Goal: Task Accomplishment & Management: Manage account settings

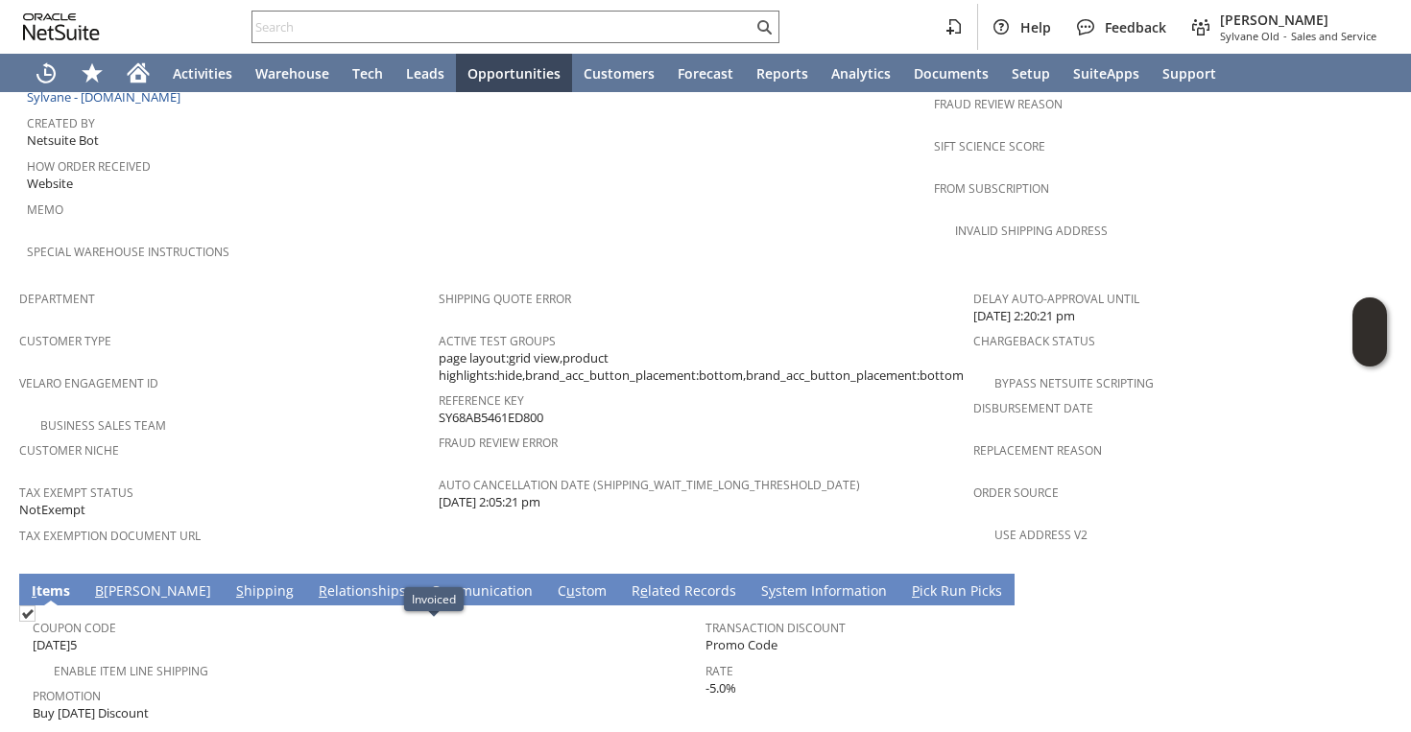
scroll to position [893, 0]
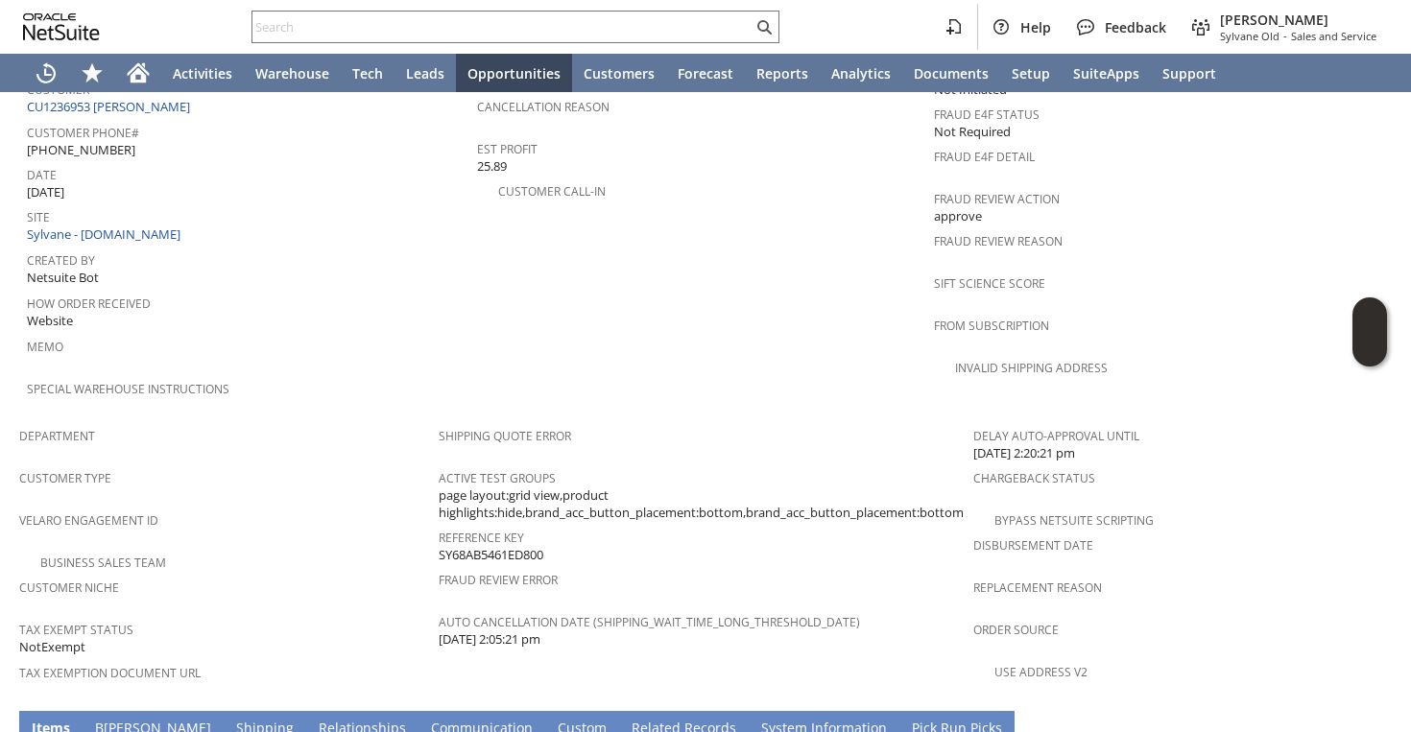
click at [341, 549] on div "Business Sales Team" at bounding box center [228, 560] width 419 height 23
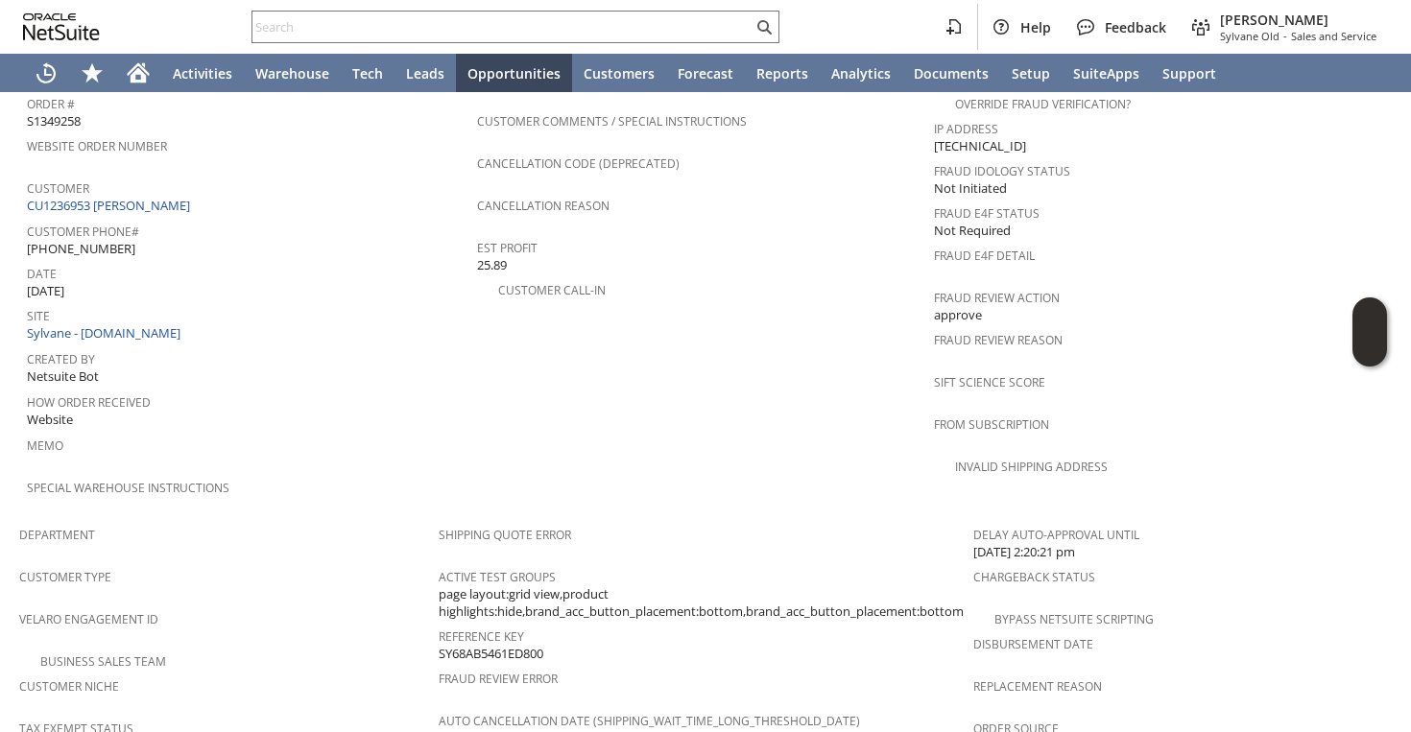
scroll to position [806, 0]
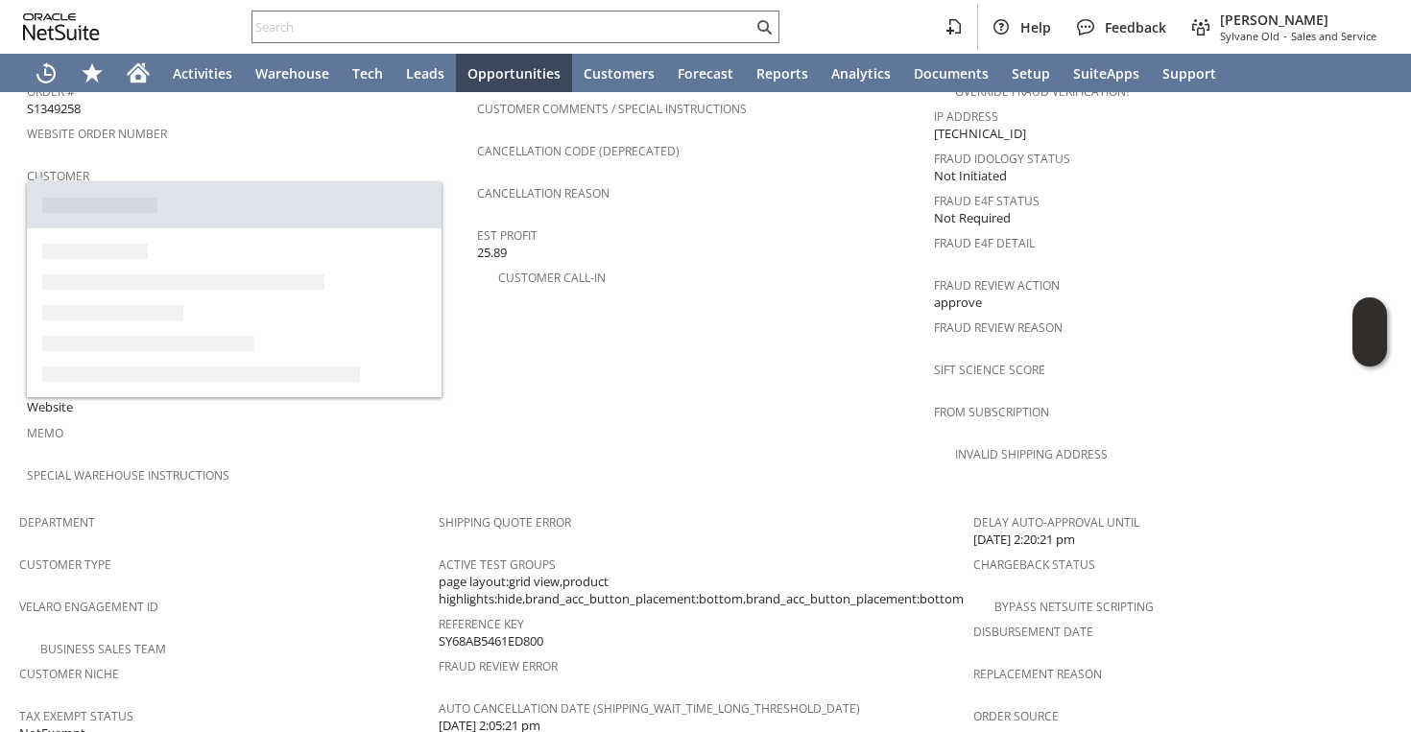
click at [159, 184] on link "CU1236953 Tanya Evans" at bounding box center [111, 192] width 168 height 17
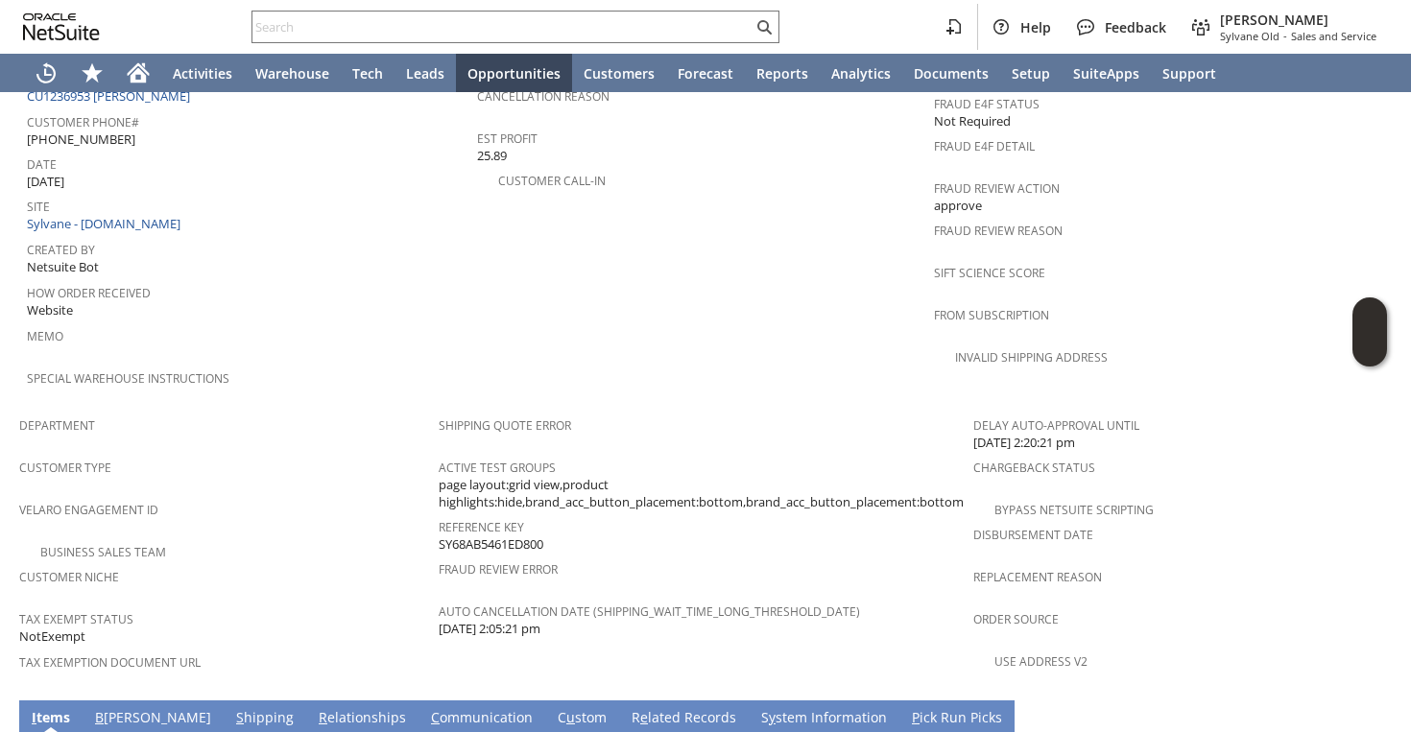
scroll to position [825, 0]
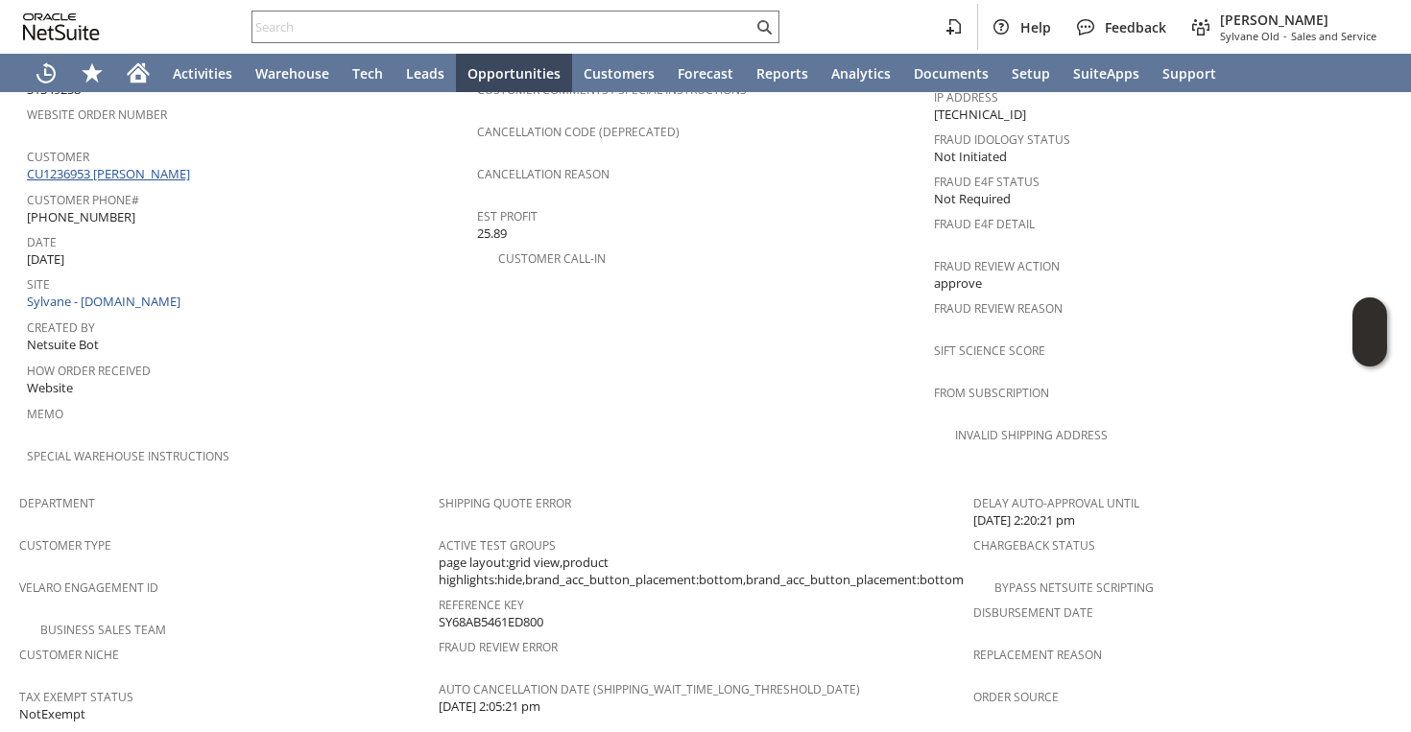
click at [138, 165] on link "CU1236953 Tanya Evans" at bounding box center [111, 173] width 168 height 17
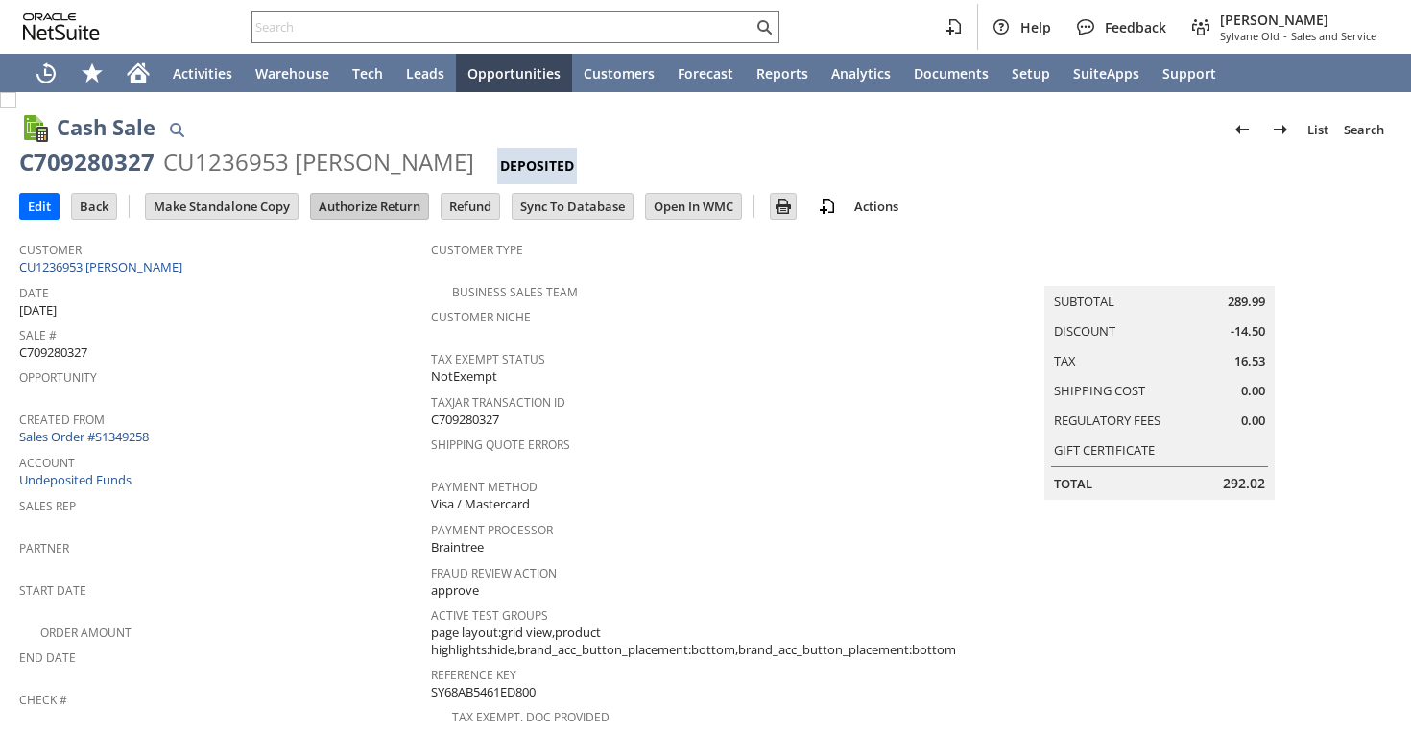
click at [377, 213] on input "Authorize Return" at bounding box center [369, 206] width 117 height 25
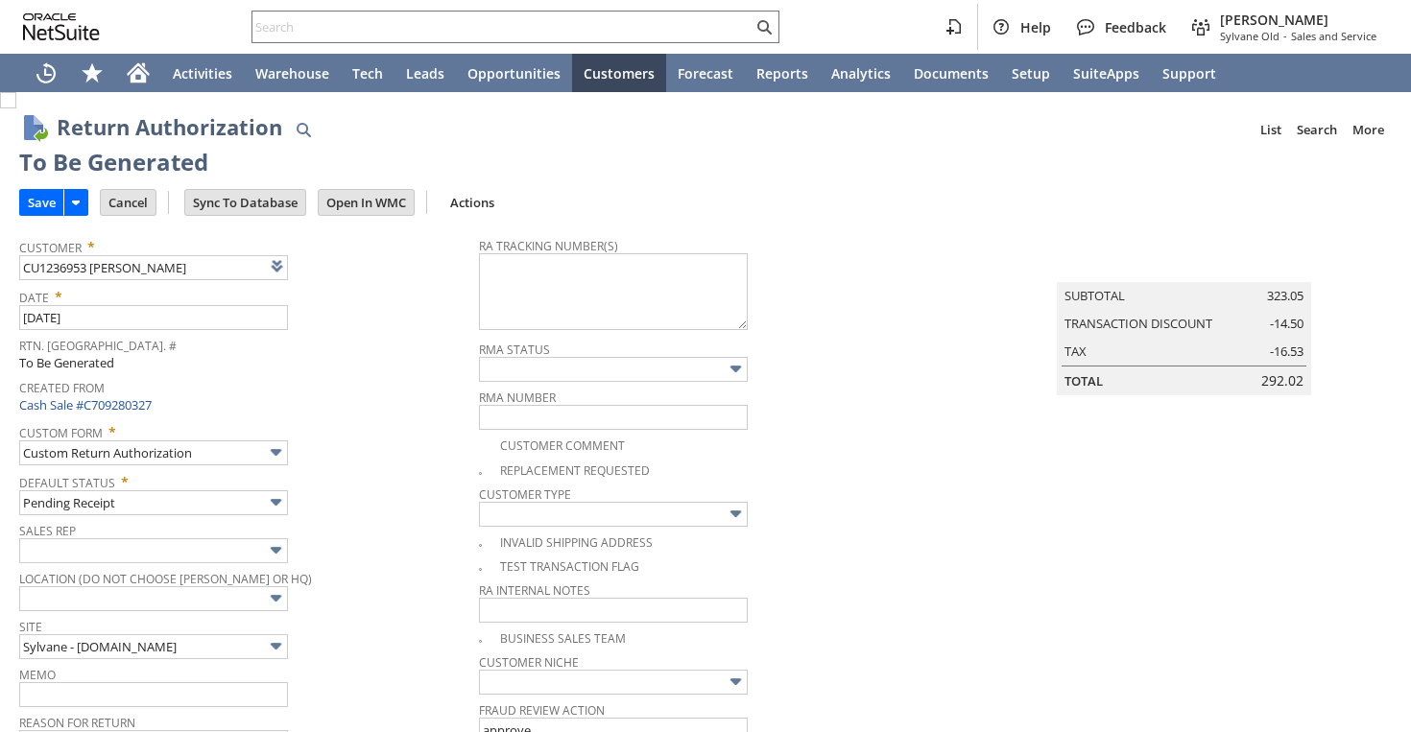
type input "Add"
type input "Copy Previous"
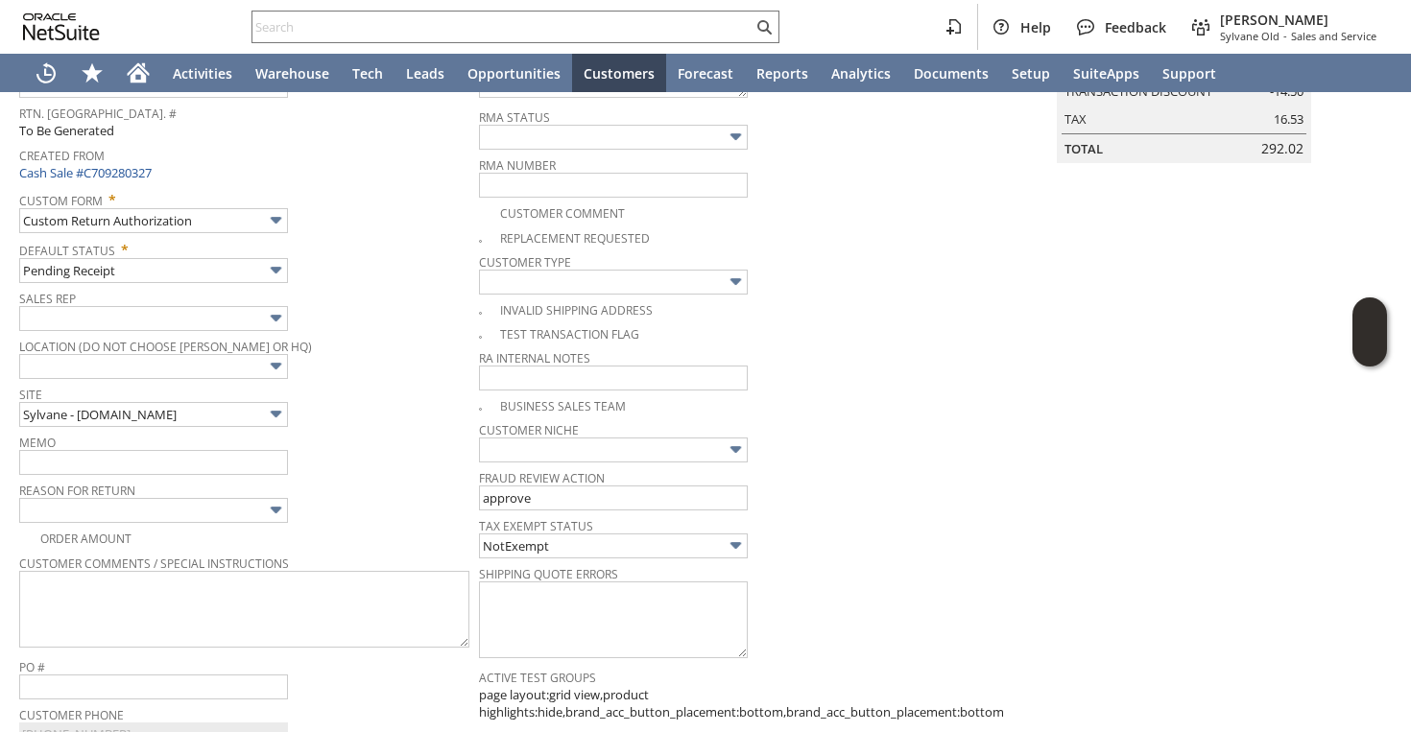
scroll to position [251, 0]
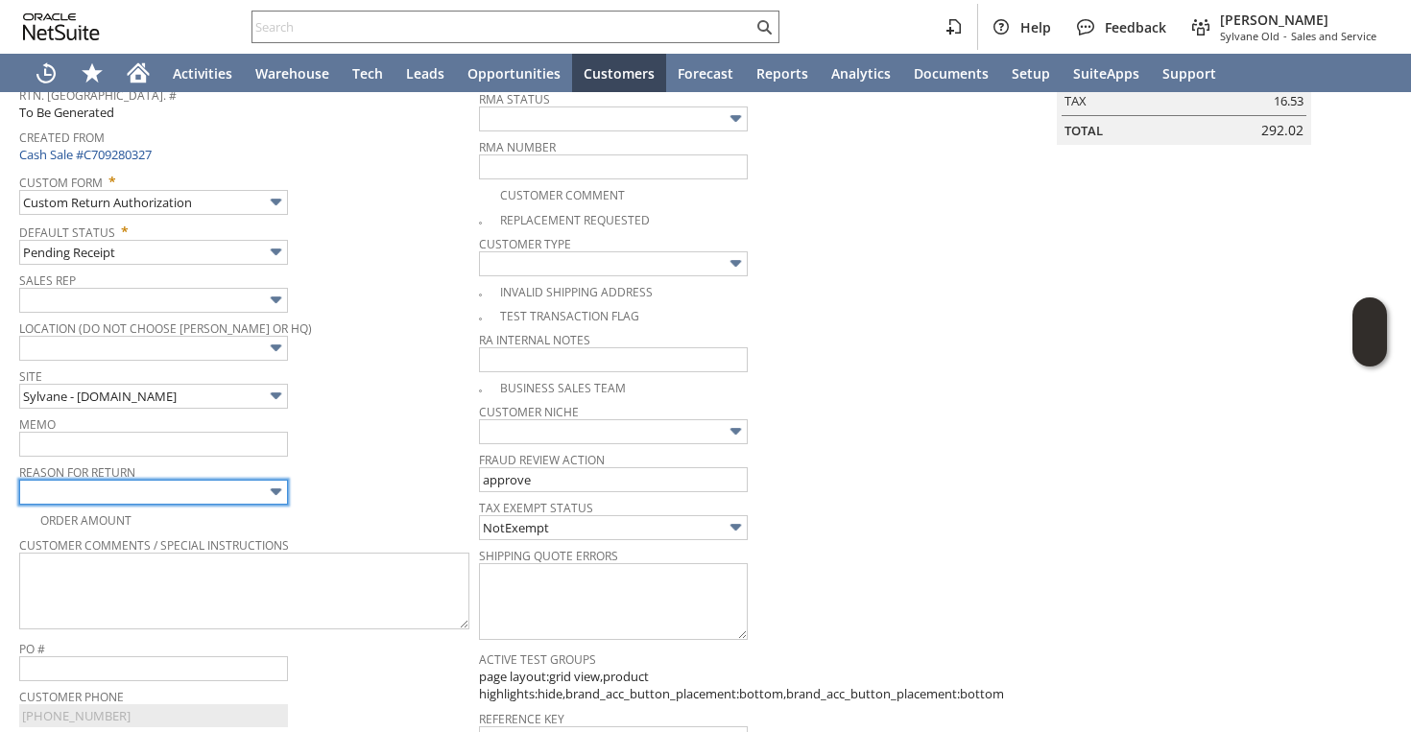
click at [140, 491] on input "text" at bounding box center [153, 492] width 269 height 25
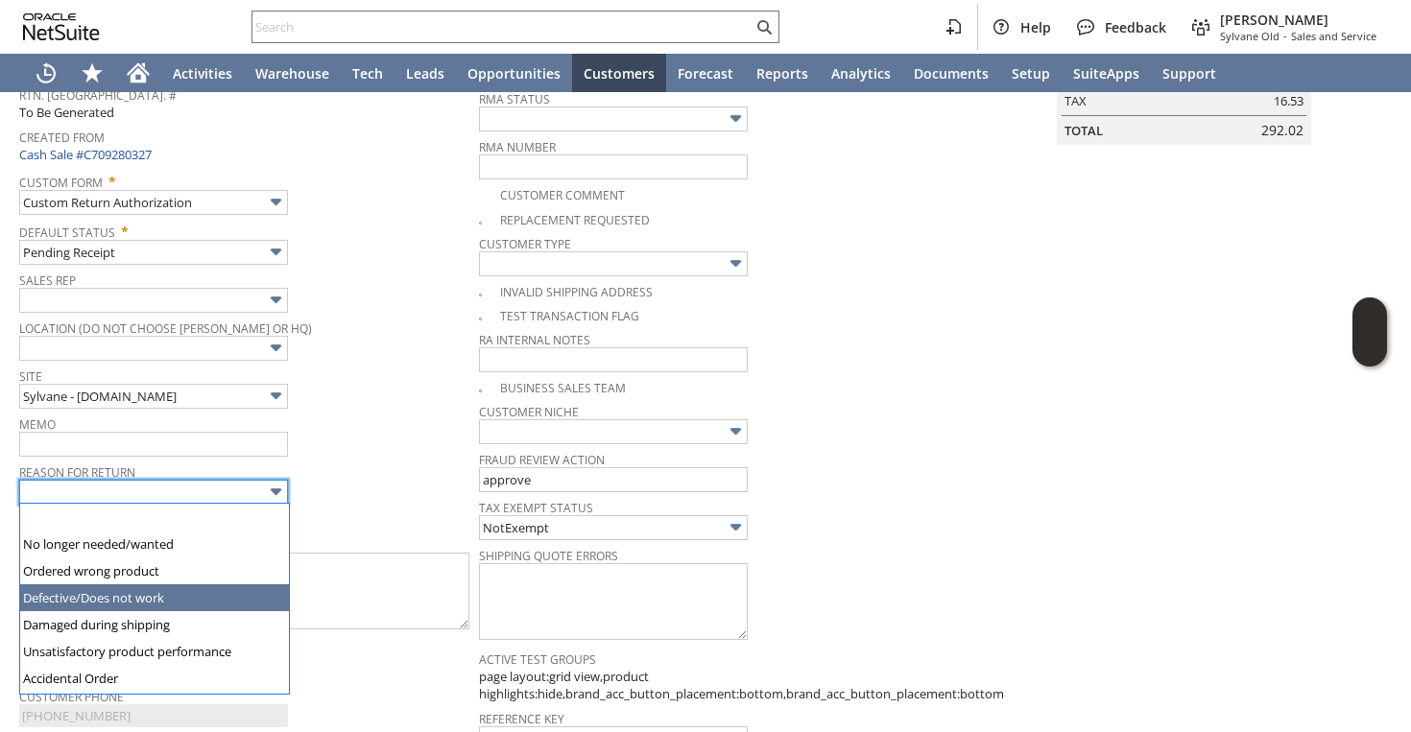
type input "Defective/Does not work"
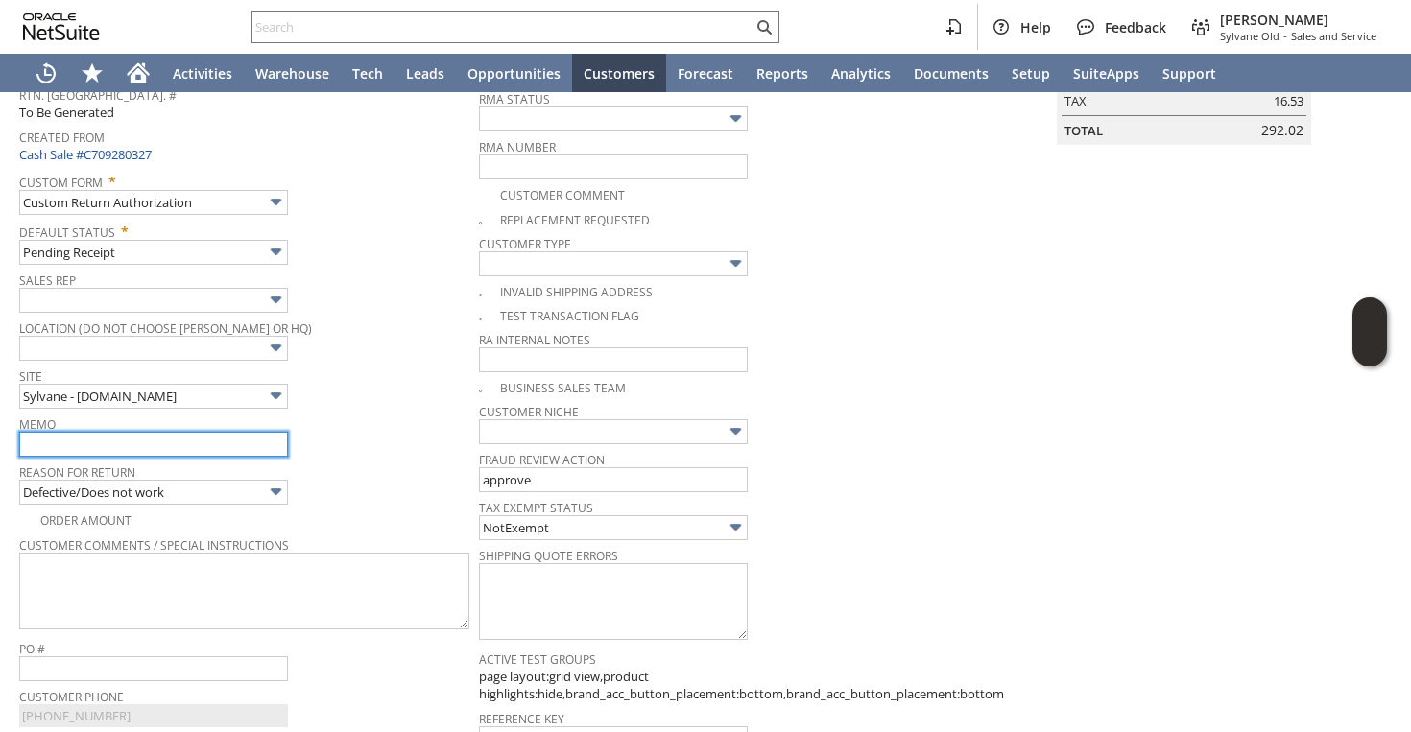
click at [131, 455] on input "text" at bounding box center [153, 444] width 269 height 25
drag, startPoint x: 164, startPoint y: 444, endPoint x: 289, endPoint y: 443, distance: 124.8
click at [289, 443] on div "Memo returnning for refund | ordered wrong product | Does not fit on their base…" at bounding box center [244, 434] width 450 height 46
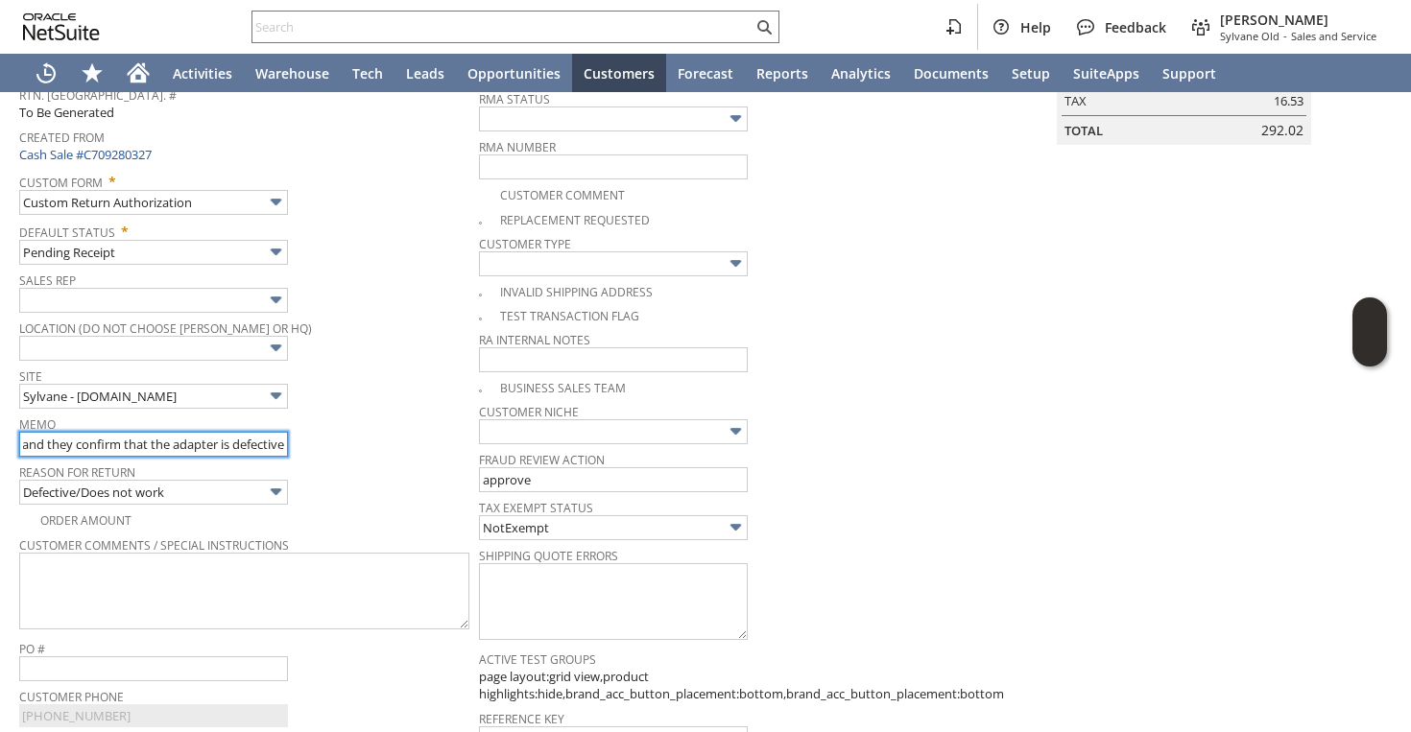
click at [230, 448] on input "returnning for refund | received defective unit | called the manufacturer and t…" at bounding box center [153, 444] width 269 height 25
click at [61, 448] on input "returnning for refund | received defective unit | called the manufacturer and t…" at bounding box center [153, 444] width 269 height 25
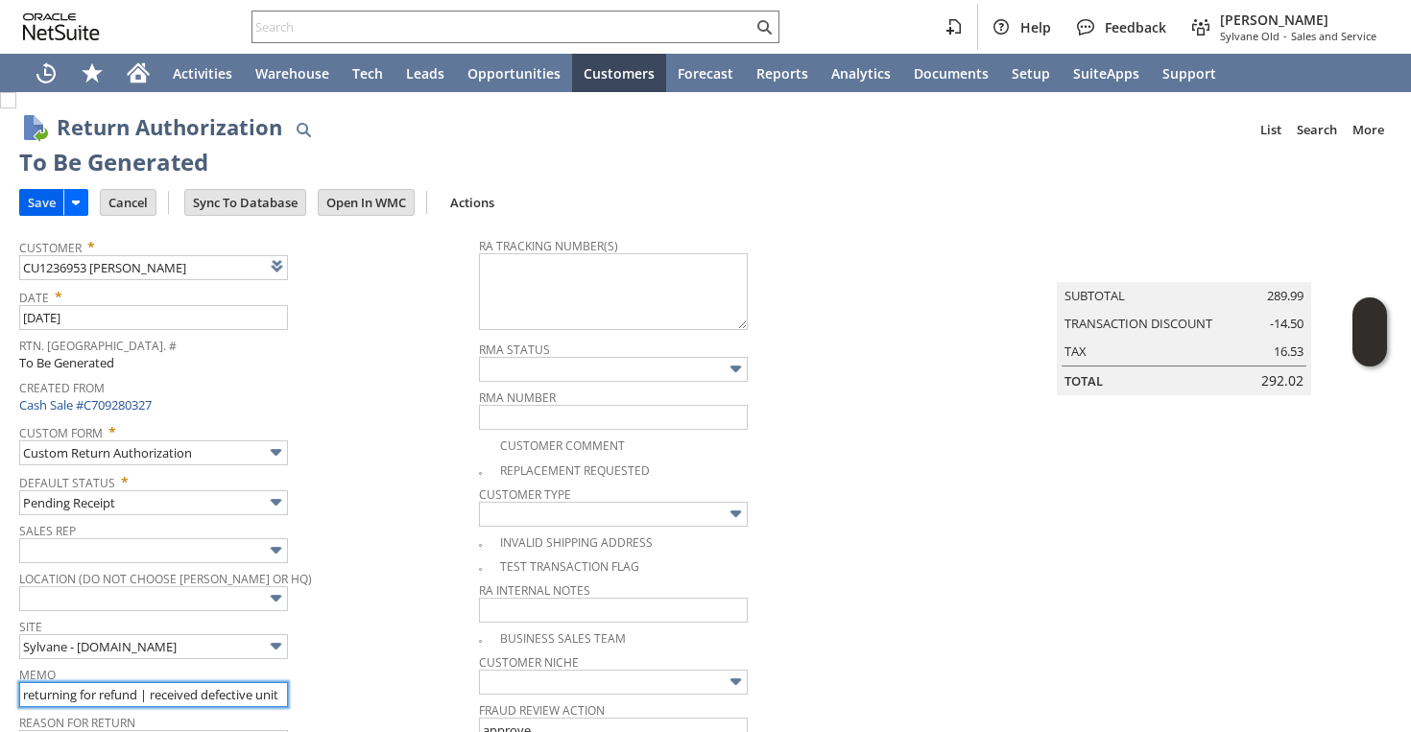
type input "returning for refund | received defective unit | called the manufacturer and th…"
click at [39, 196] on input "Save" at bounding box center [41, 202] width 43 height 25
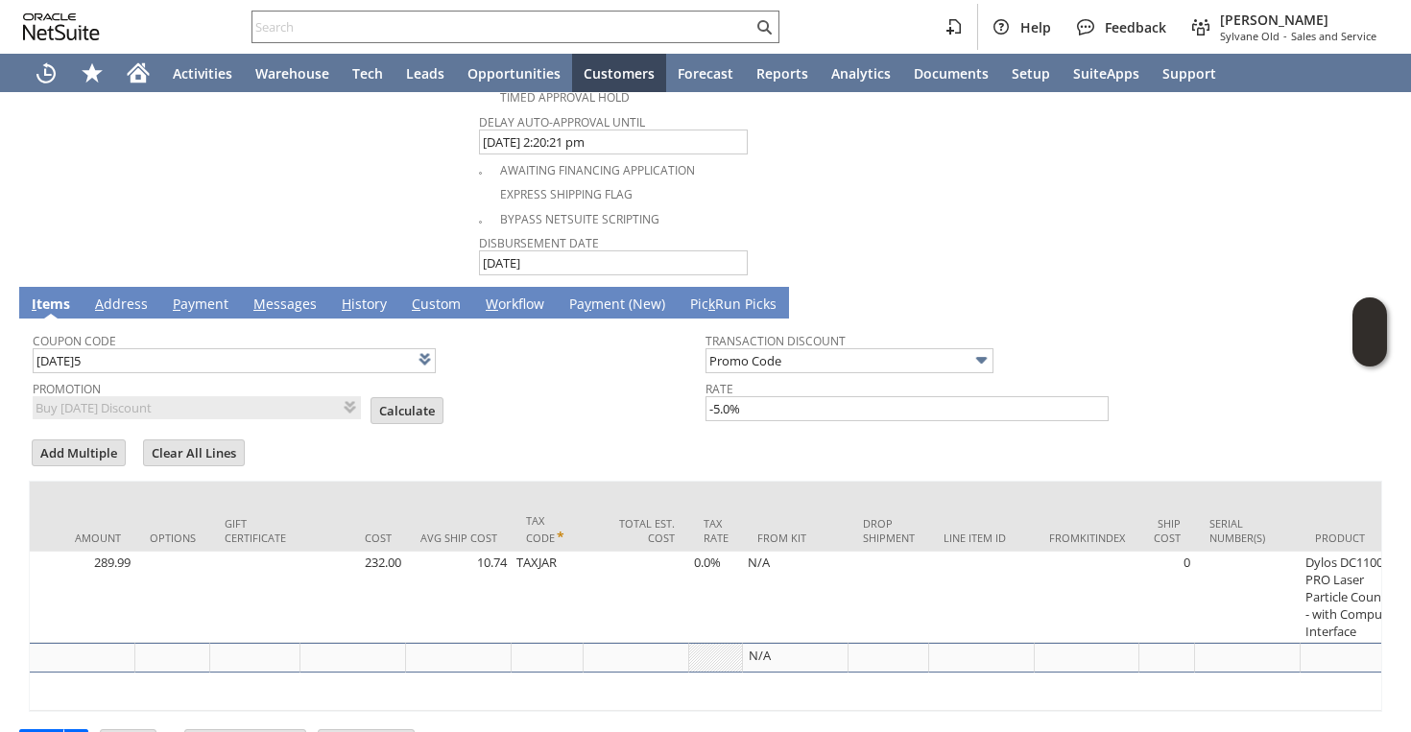
scroll to position [1175, 0]
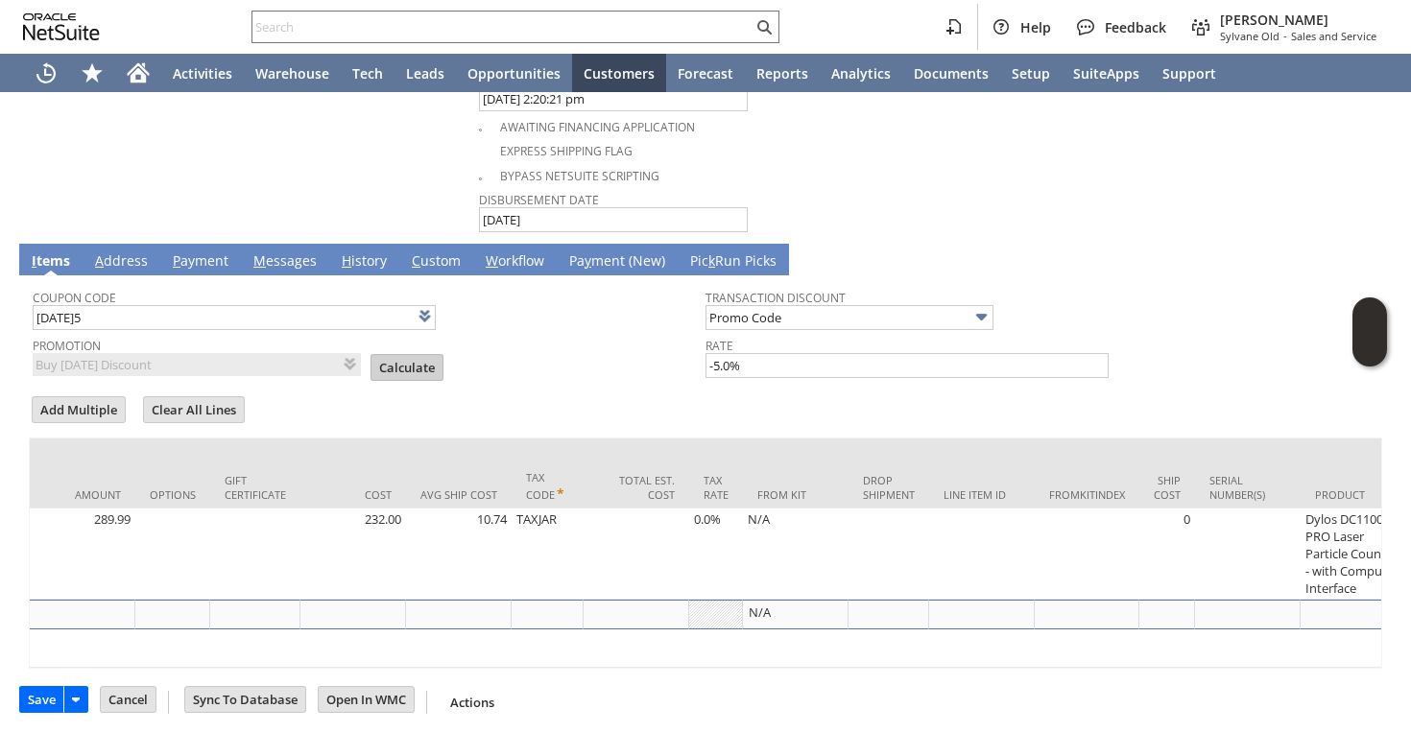
click at [397, 359] on input "Calculate" at bounding box center [406, 367] width 71 height 25
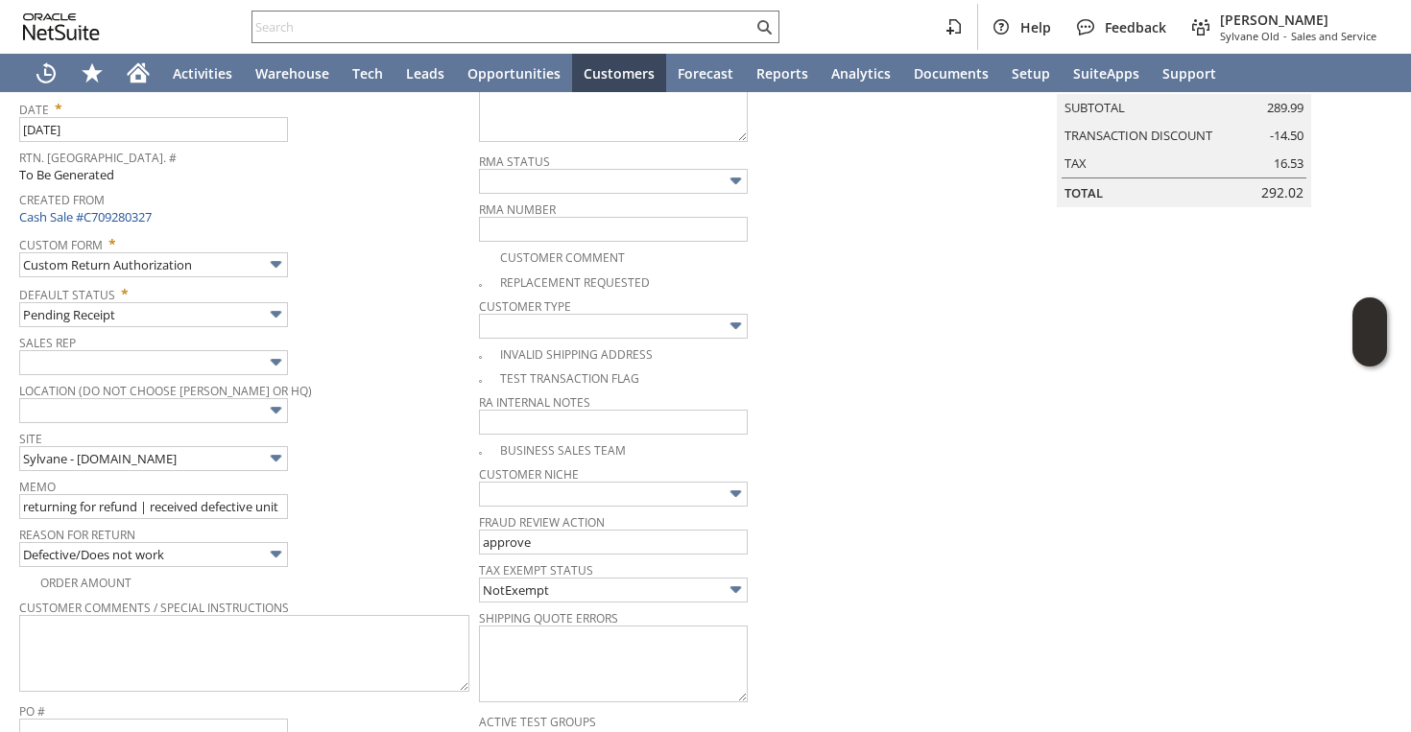
scroll to position [0, 0]
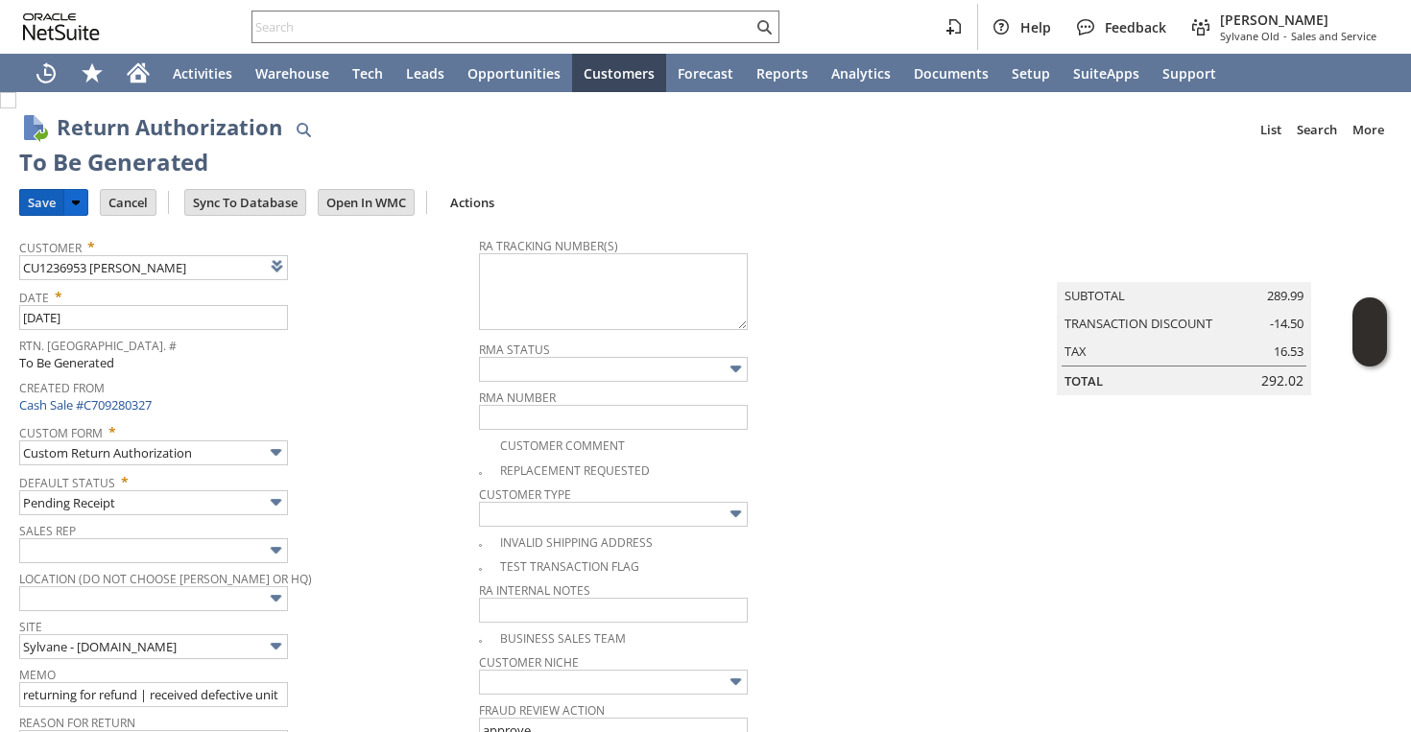
click at [40, 205] on input "Save" at bounding box center [41, 202] width 43 height 25
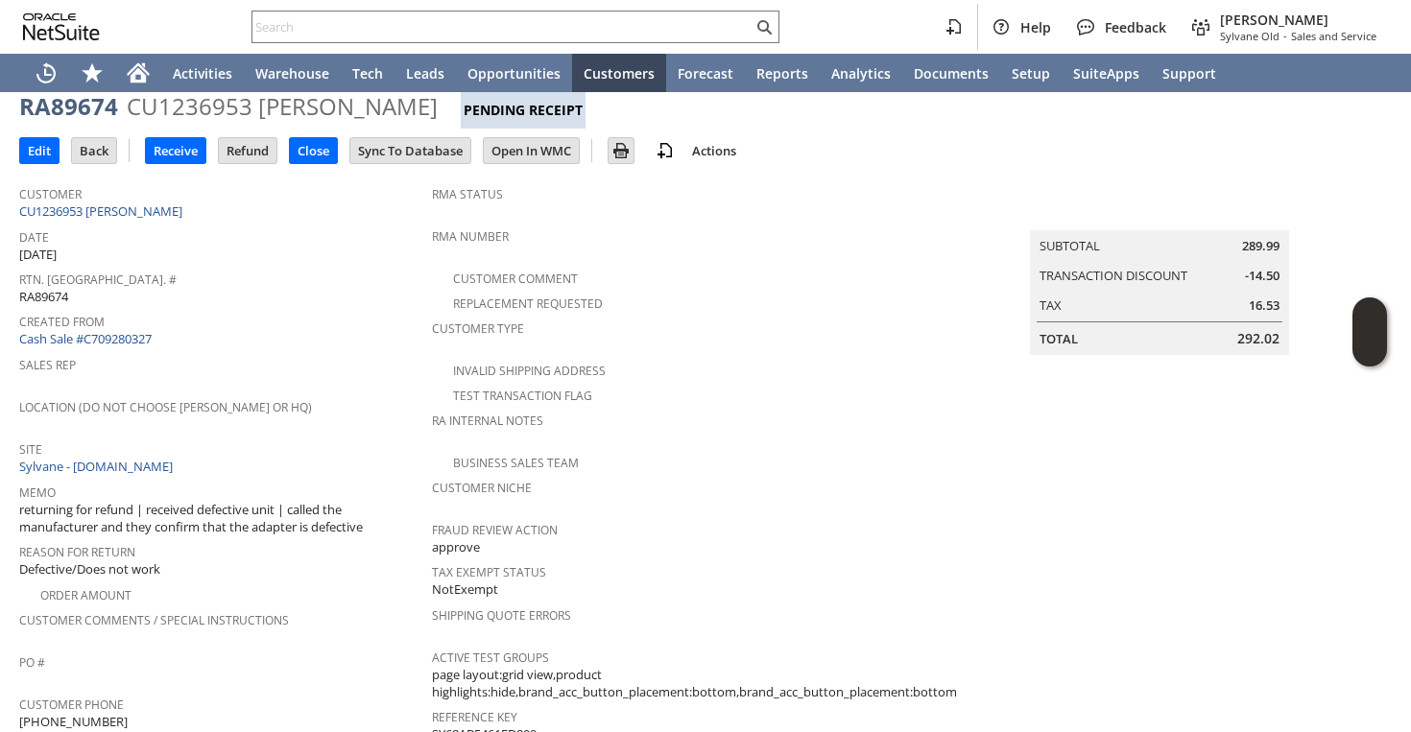
scroll to position [256, 0]
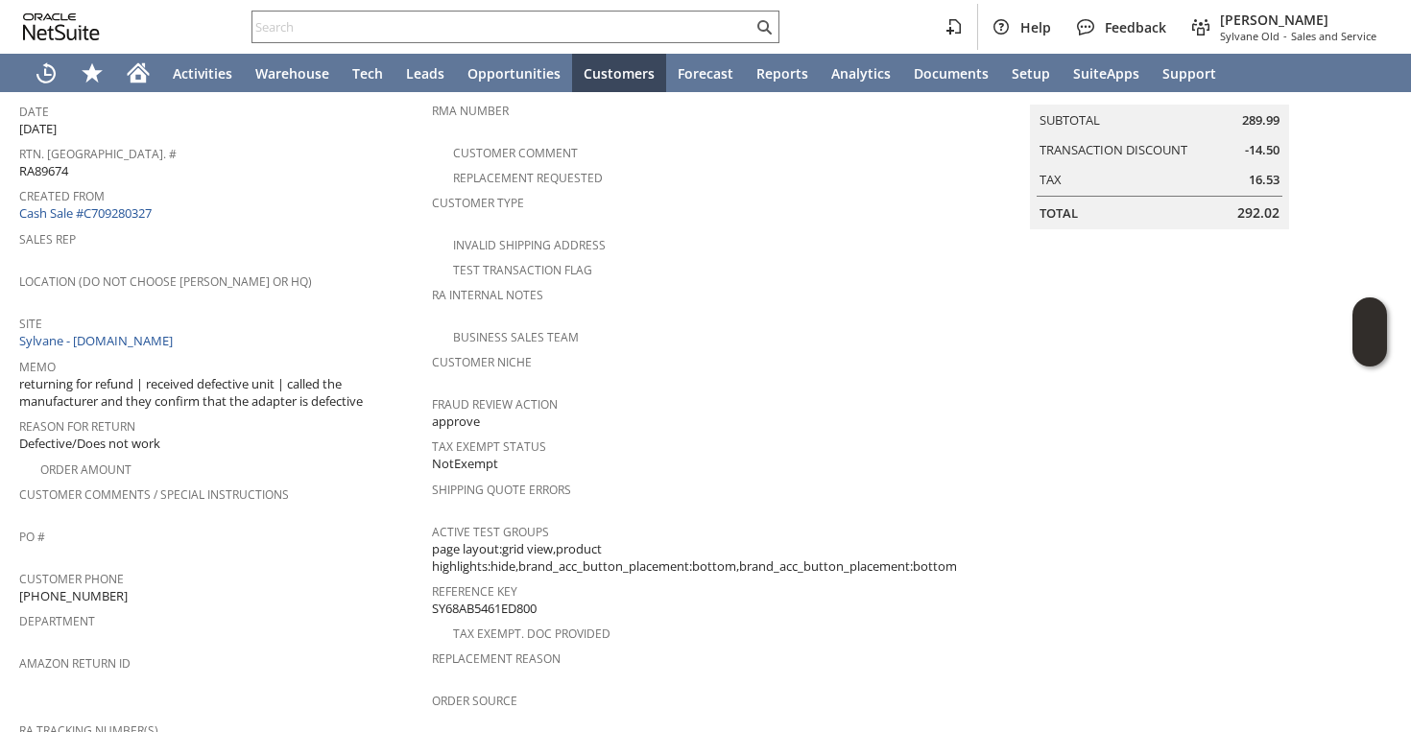
click at [87, 587] on span "(443) 630-9590" at bounding box center [73, 596] width 108 height 18
copy tbody "(443) 630-9590"
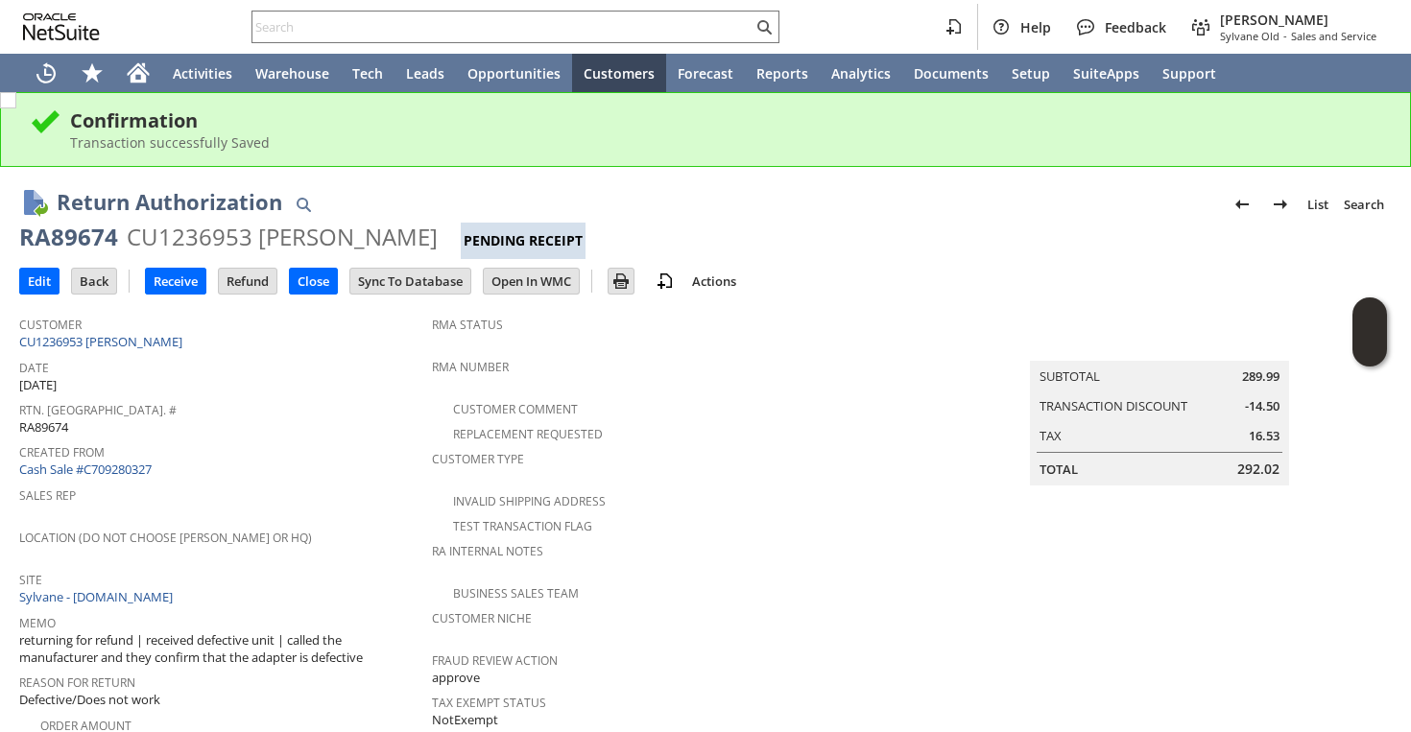
click at [55, 235] on div "RA89674" at bounding box center [68, 237] width 99 height 31
copy div "RA89674"
click at [41, 294] on td "Edit" at bounding box center [39, 281] width 40 height 27
click at [40, 281] on input "Edit" at bounding box center [39, 281] width 38 height 25
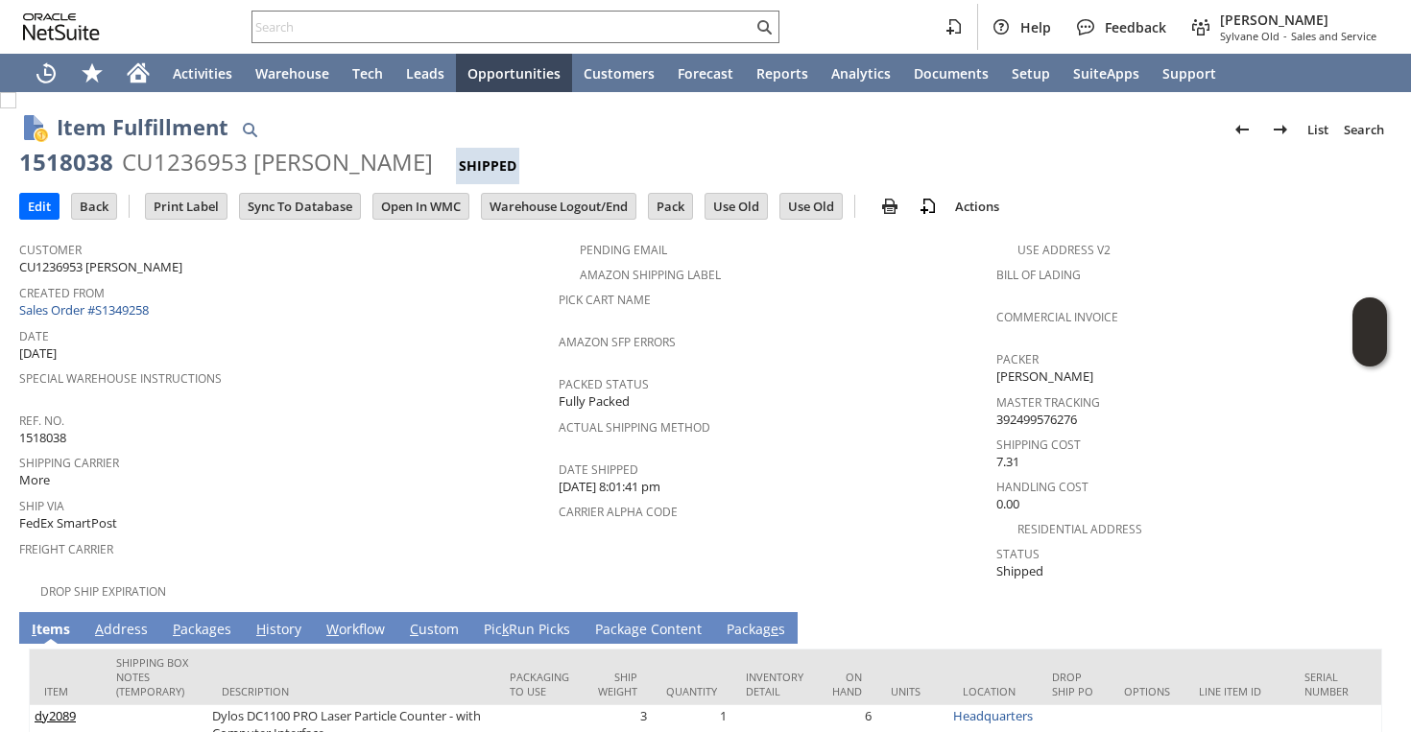
click at [122, 620] on link "A ddress" at bounding box center [121, 630] width 62 height 21
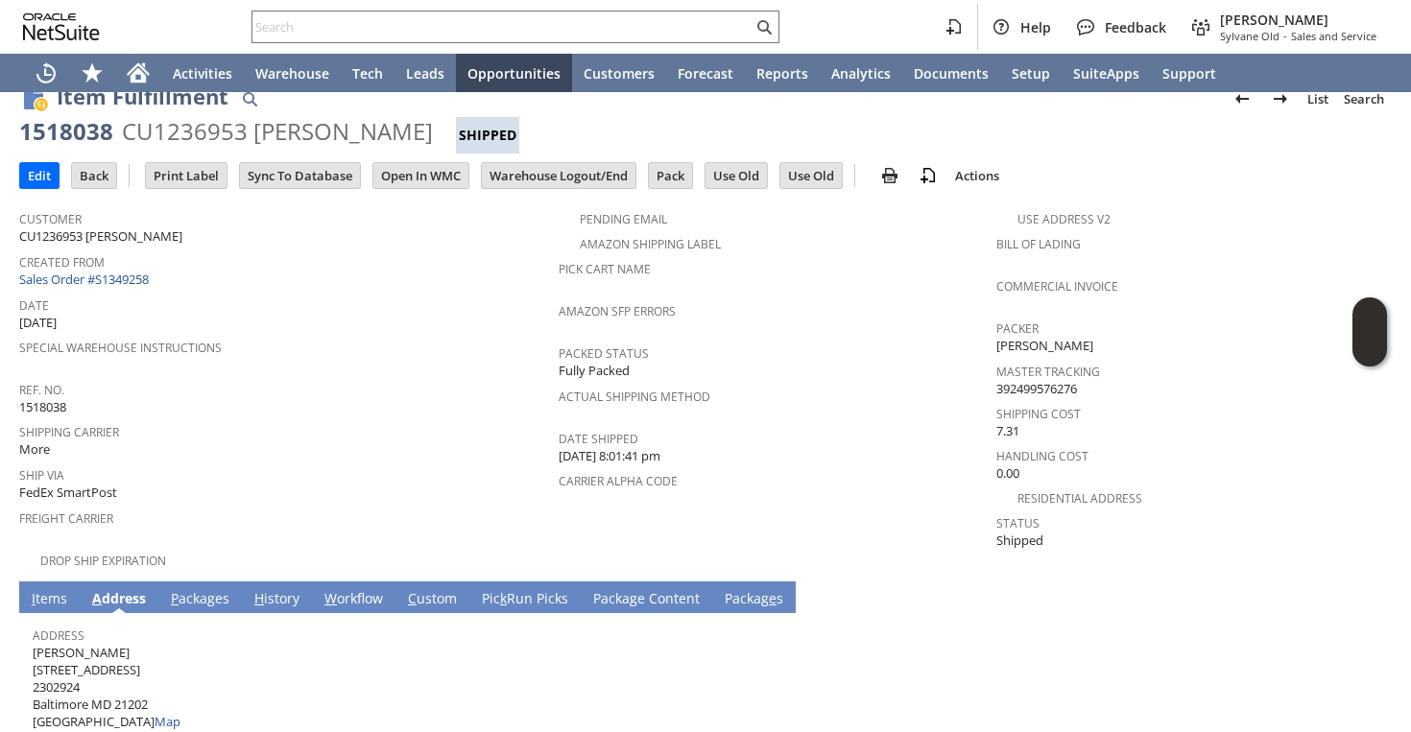
scroll to position [32, 0]
click at [88, 643] on span "[PERSON_NAME] [STREET_ADDRESS] Map" at bounding box center [107, 686] width 148 height 87
copy span "[PERSON_NAME]"
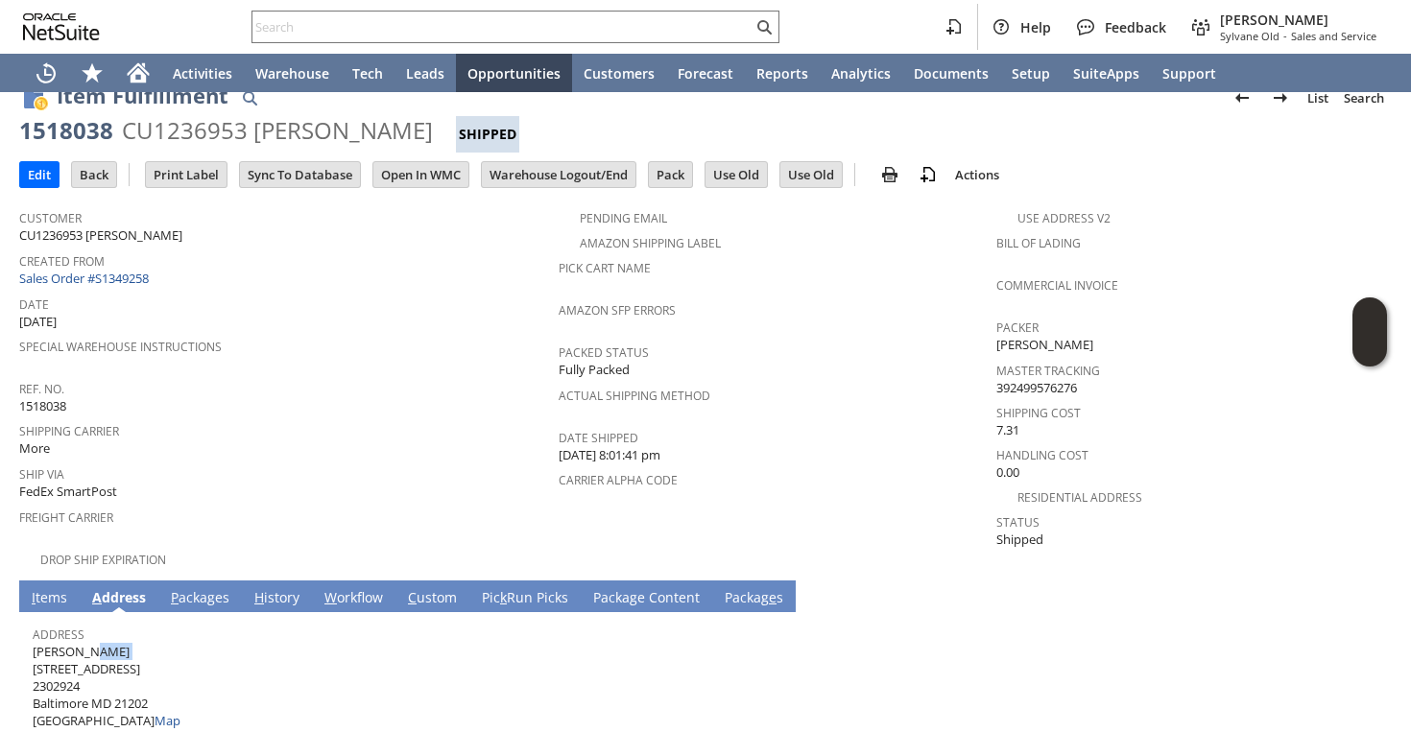
click at [109, 659] on span "[PERSON_NAME] [STREET_ADDRESS] Map" at bounding box center [107, 686] width 148 height 87
copy span "[STREET_ADDRESS]"
click at [132, 680] on span "[PERSON_NAME] [STREET_ADDRESS] Map" at bounding box center [107, 686] width 148 height 87
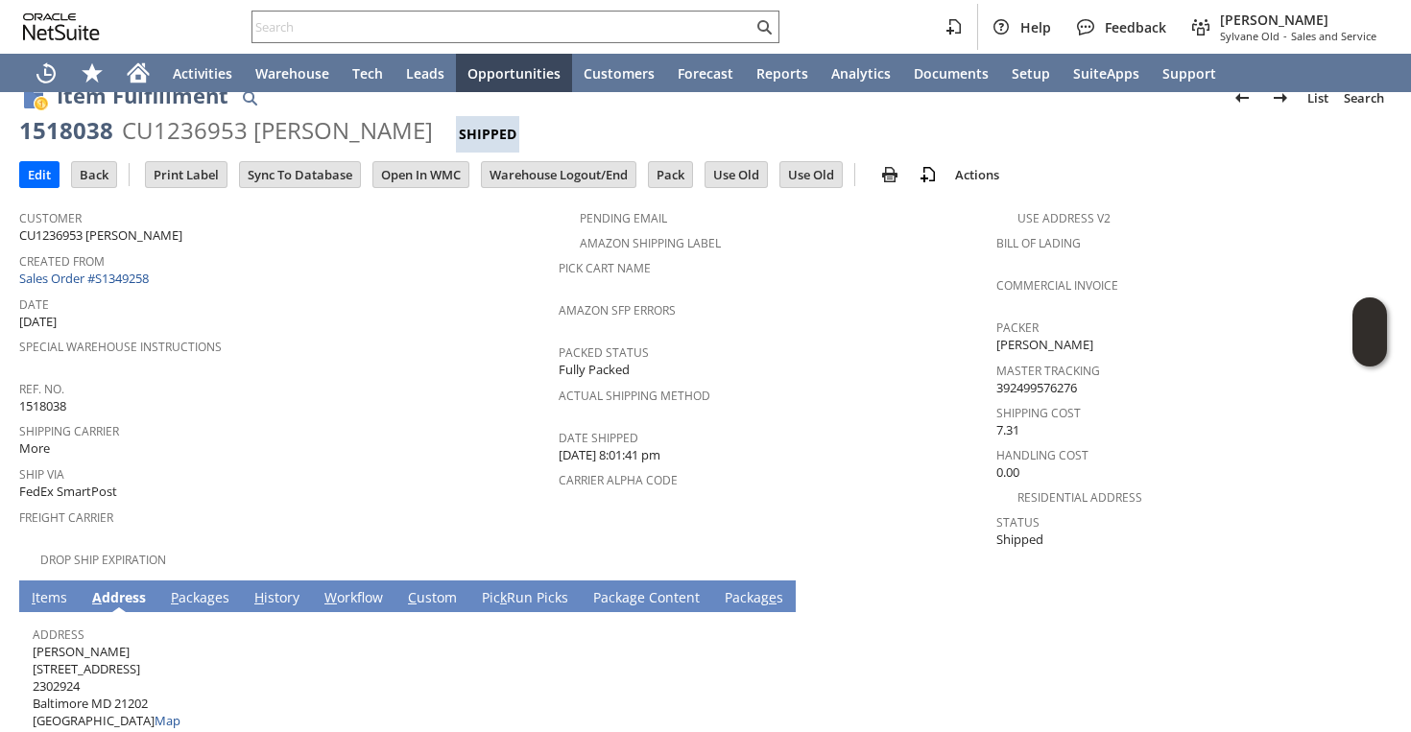
click at [132, 680] on span "[PERSON_NAME] [STREET_ADDRESS] Map" at bounding box center [107, 686] width 148 height 87
copy span "21202"
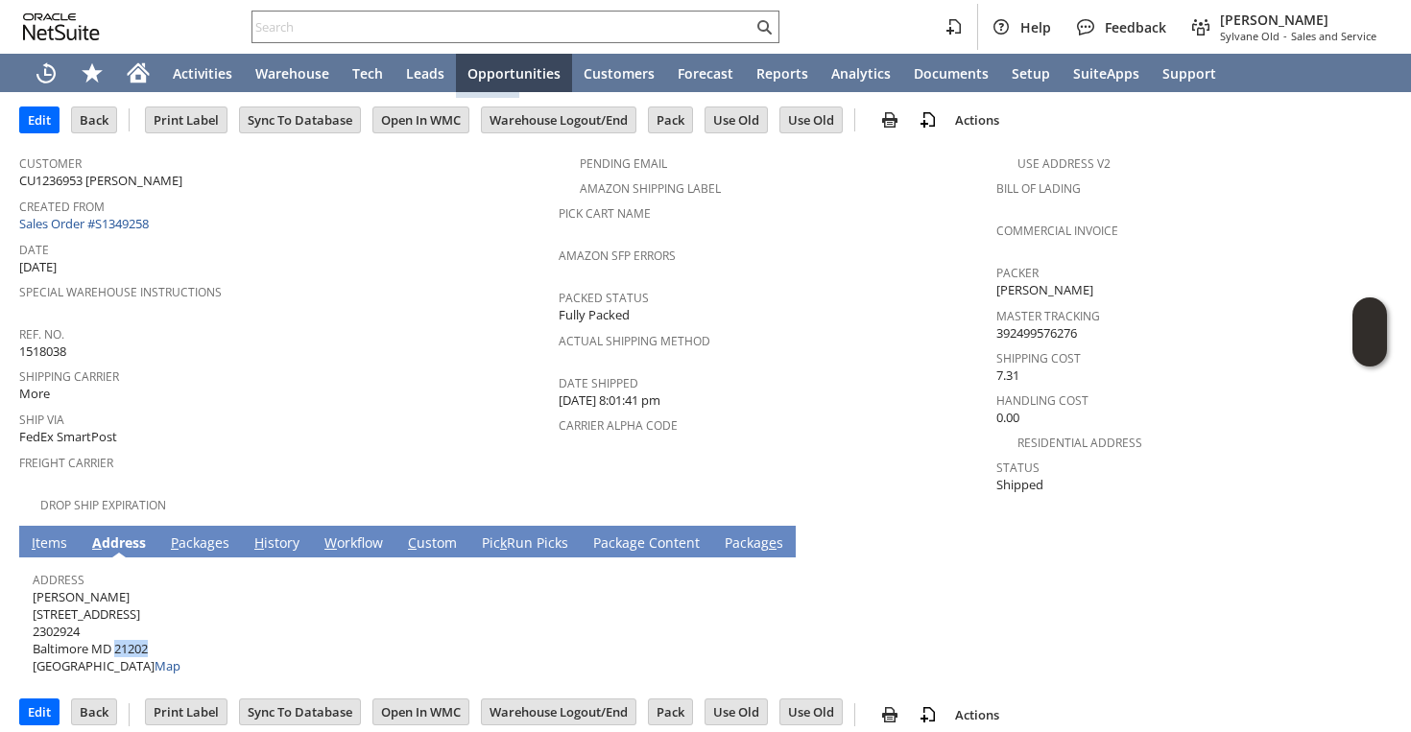
click at [201, 534] on link "P ackages" at bounding box center [200, 544] width 68 height 21
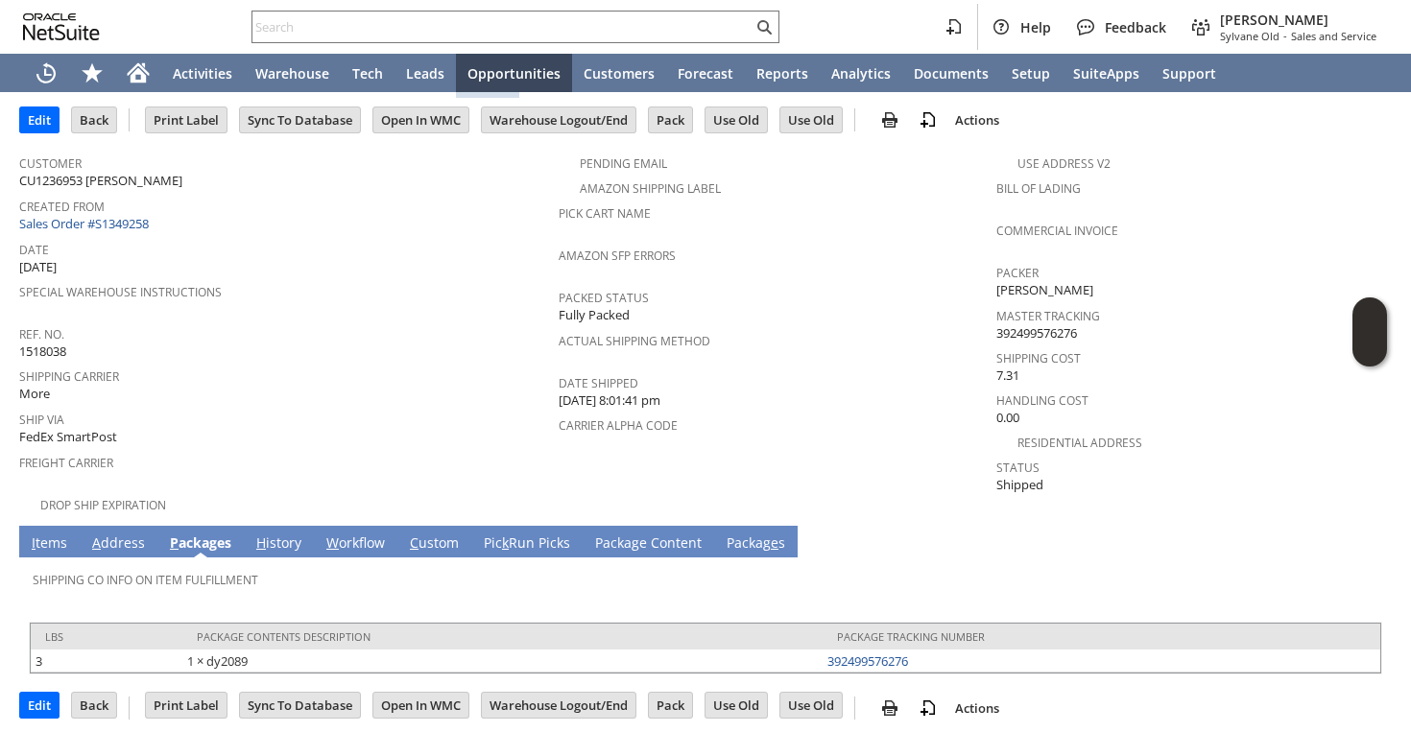
scroll to position [80, 0]
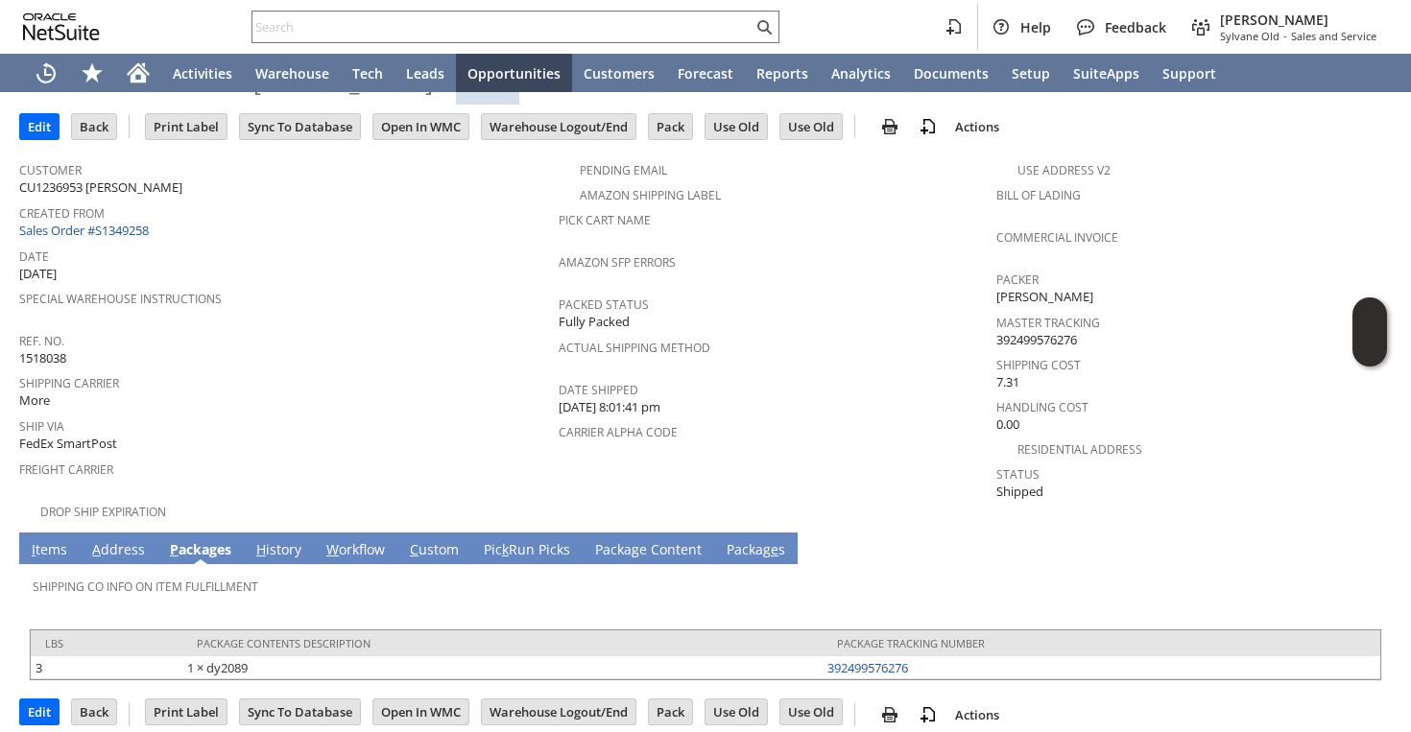
click at [45, 540] on link "I tems" at bounding box center [49, 550] width 45 height 21
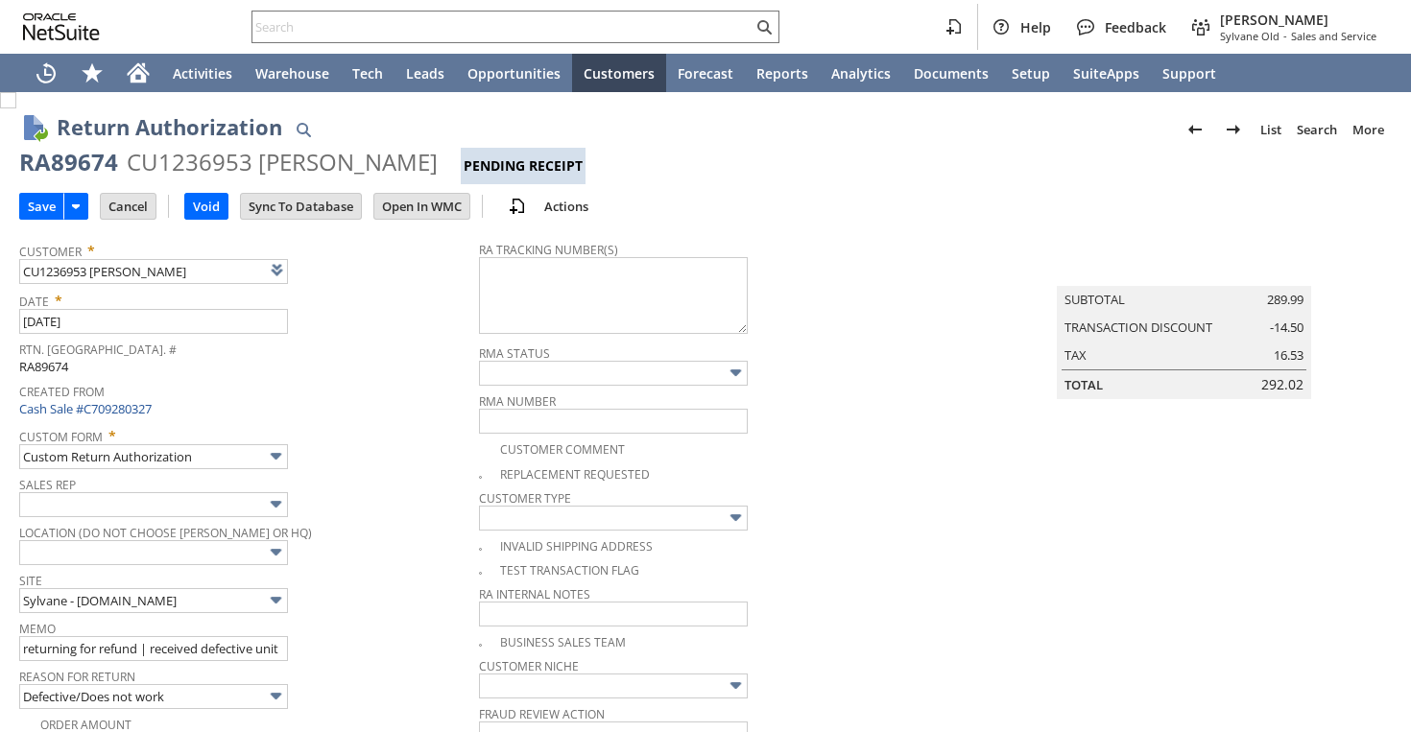
type textarea "791962790633"
type input "Add"
type input "Copy Previous"
type textarea "791962790633"
click at [29, 210] on input "Save" at bounding box center [41, 206] width 43 height 25
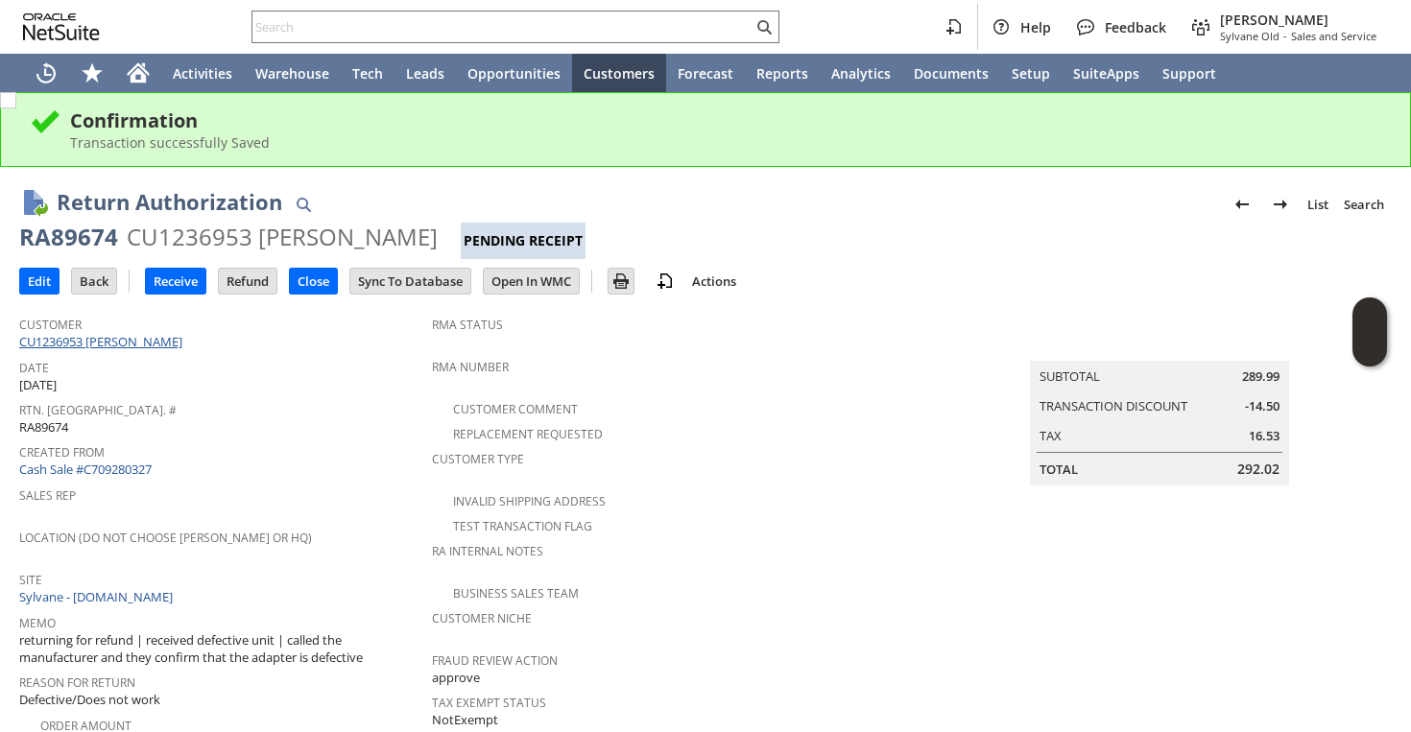
click at [131, 343] on link "CU1236953 Tanya Evans" at bounding box center [103, 341] width 168 height 17
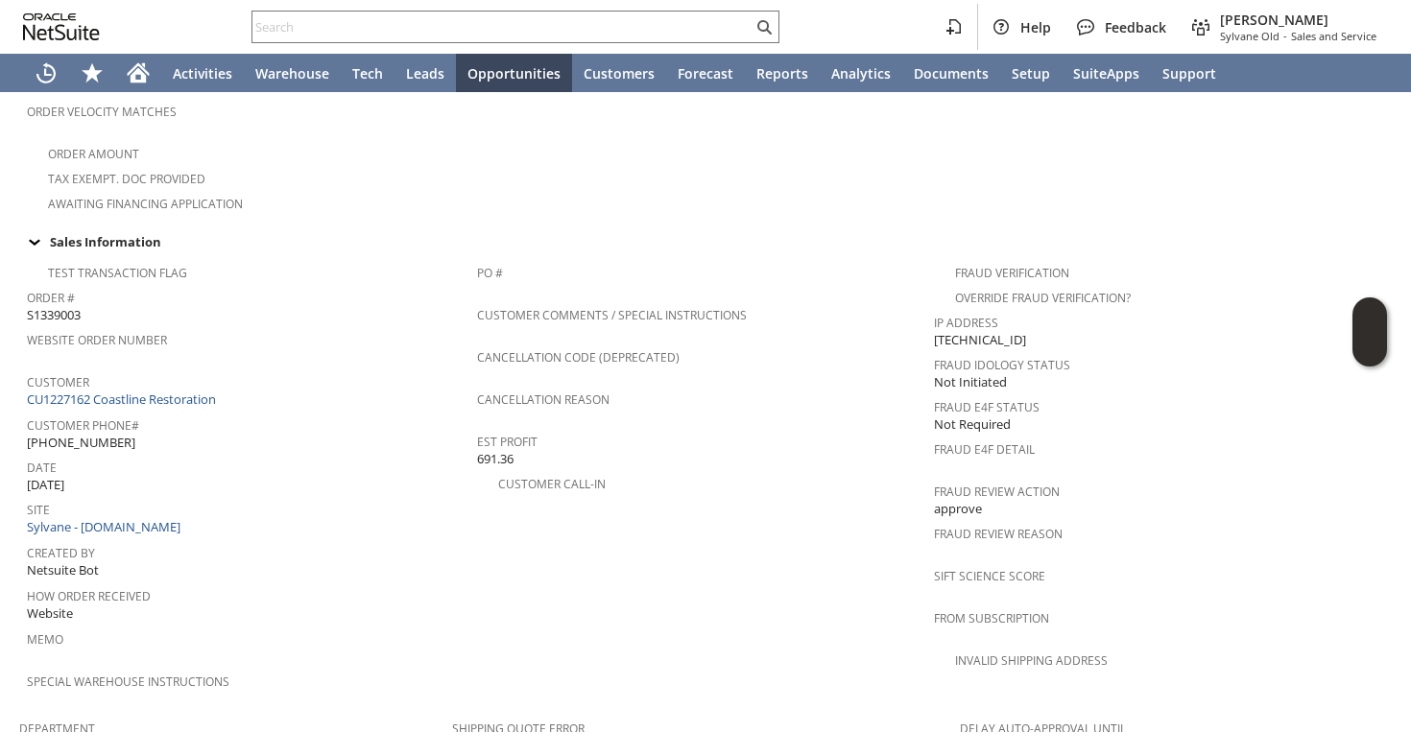
scroll to position [617, 0]
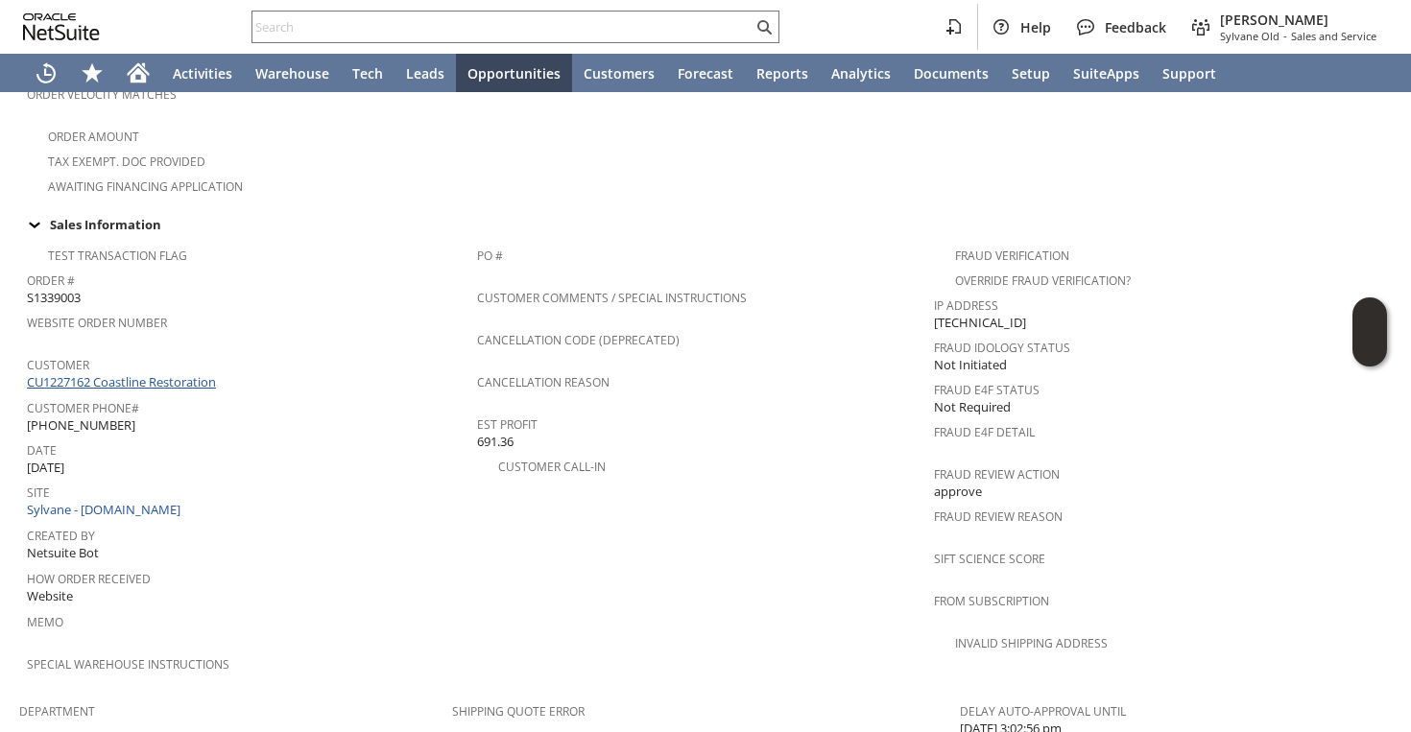
click at [204, 373] on link "CU1227162 Coastline Restoration" at bounding box center [124, 381] width 194 height 17
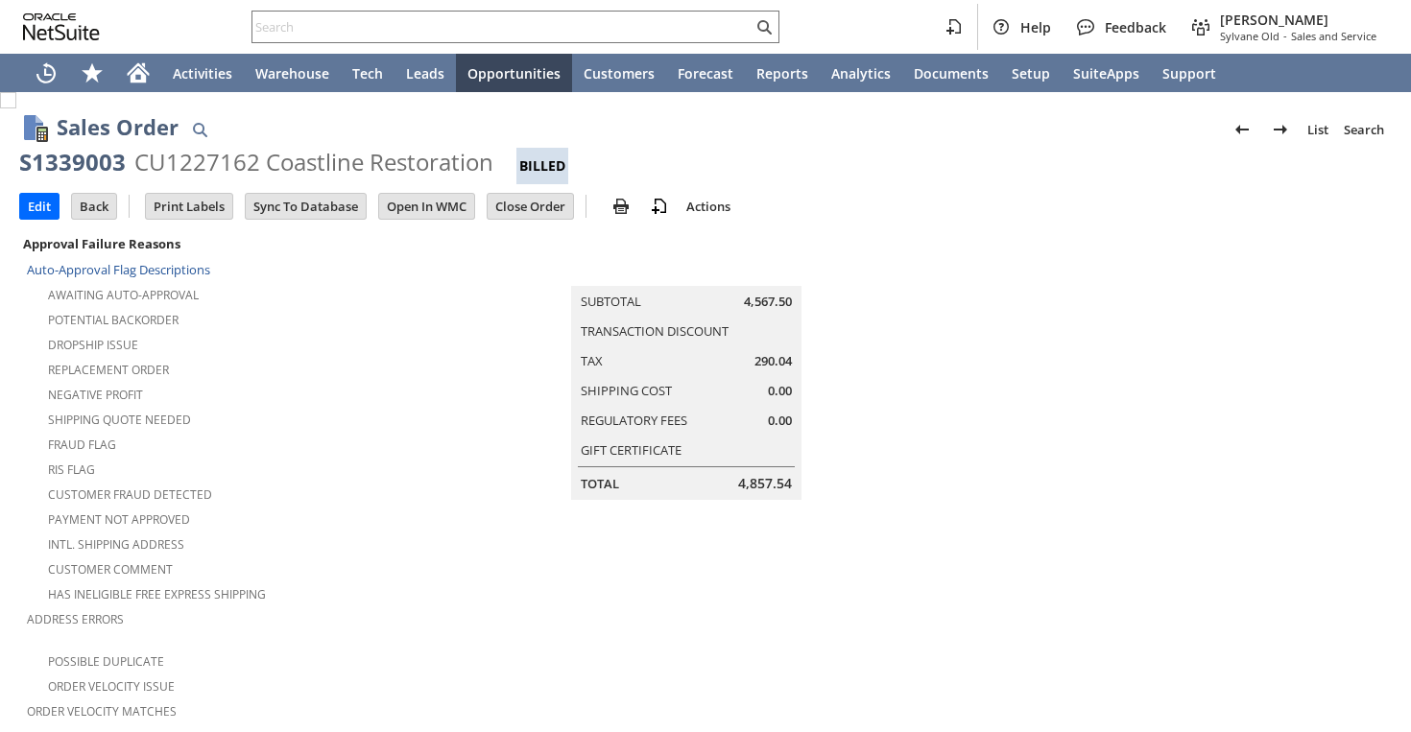
scroll to position [1332, 0]
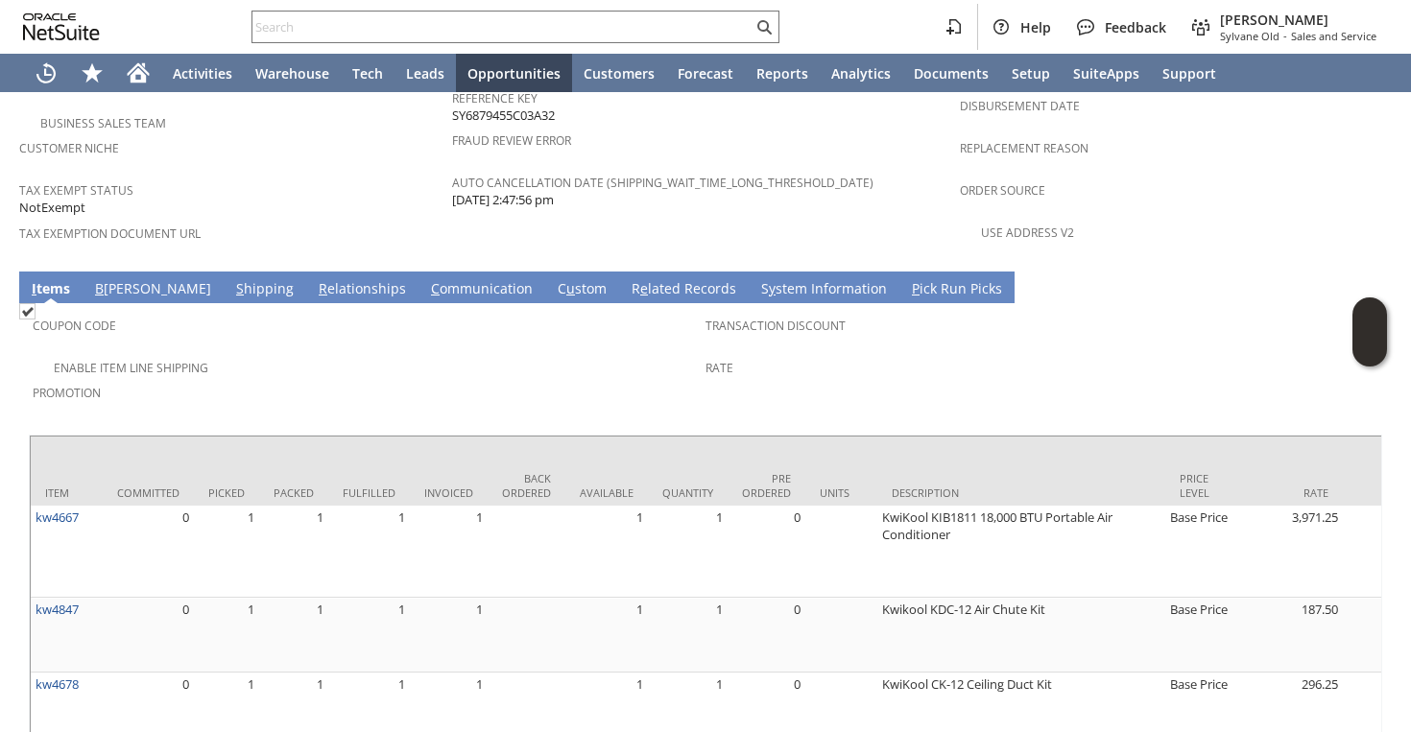
click at [231, 279] on link "S hipping" at bounding box center [264, 289] width 67 height 21
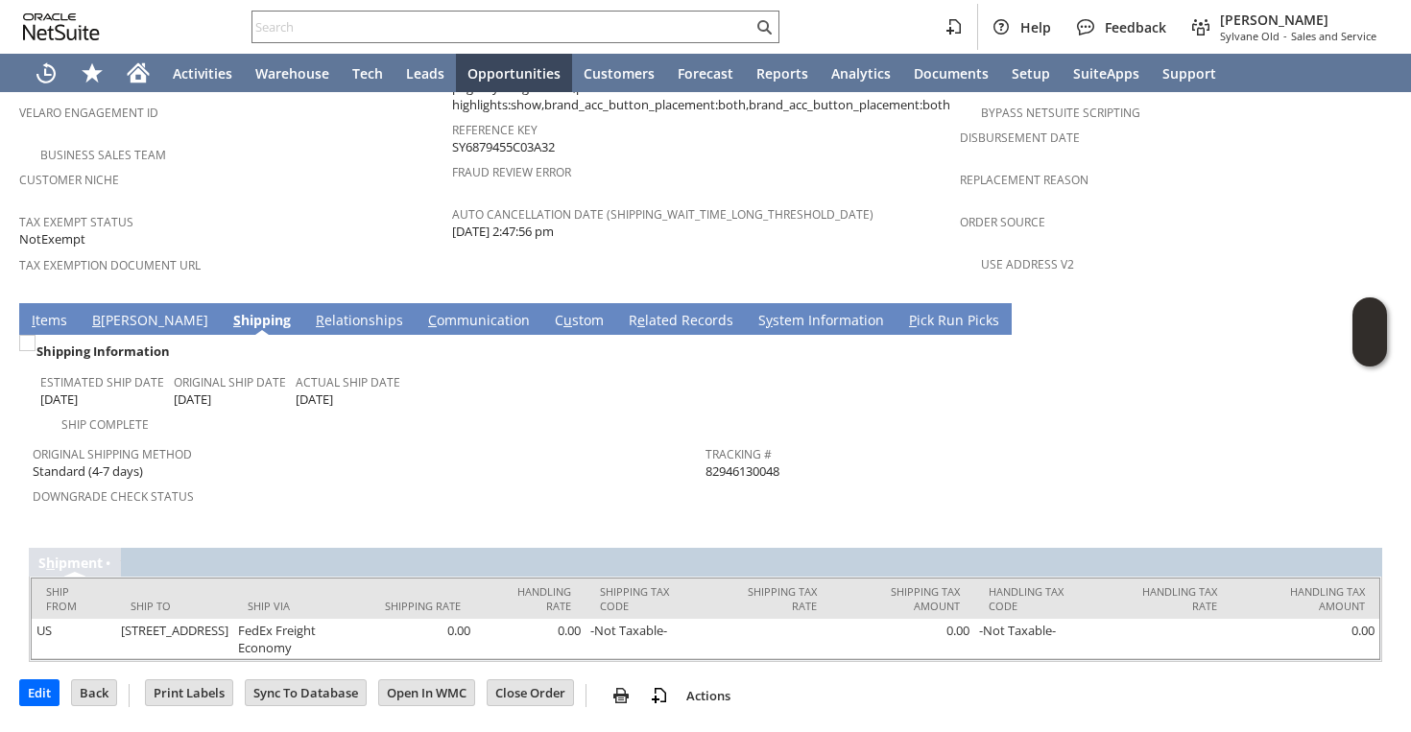
scroll to position [1243, 0]
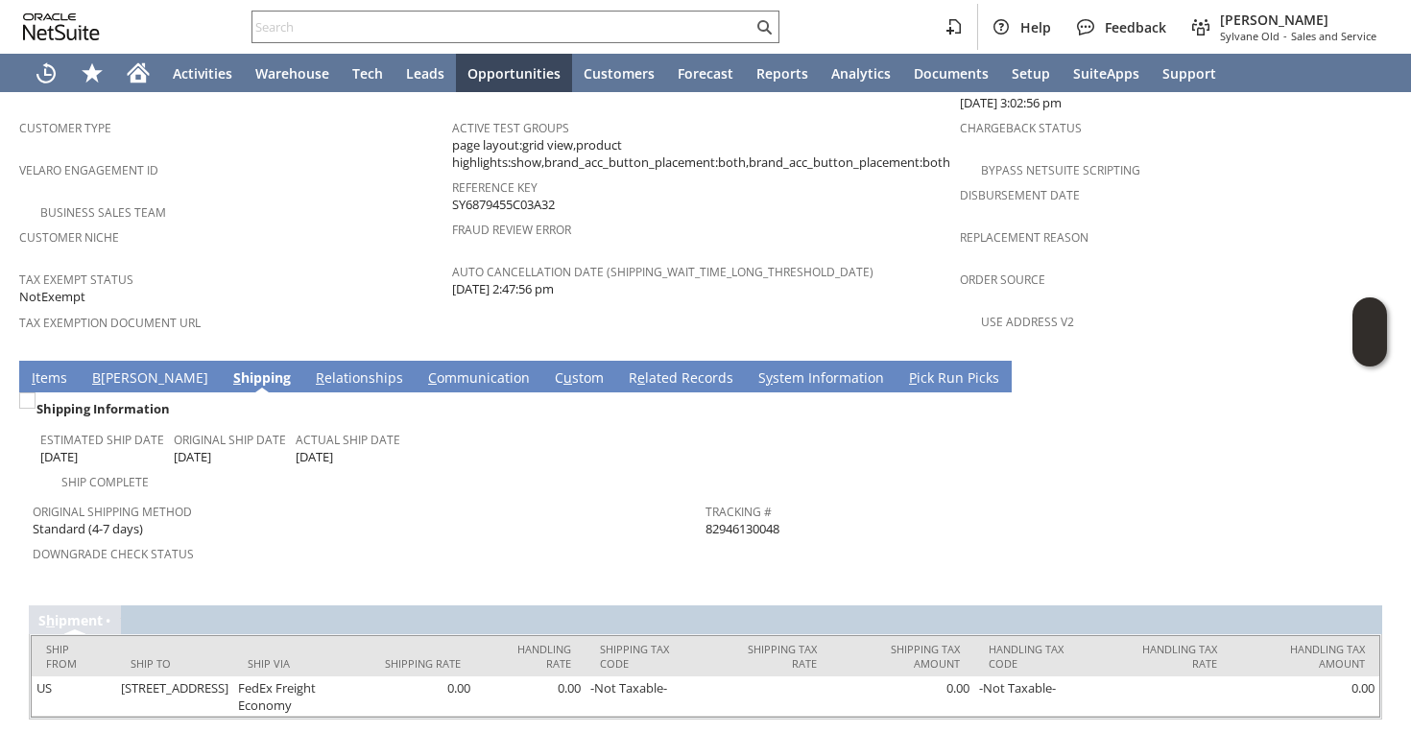
click at [56, 369] on link "I tems" at bounding box center [49, 379] width 45 height 21
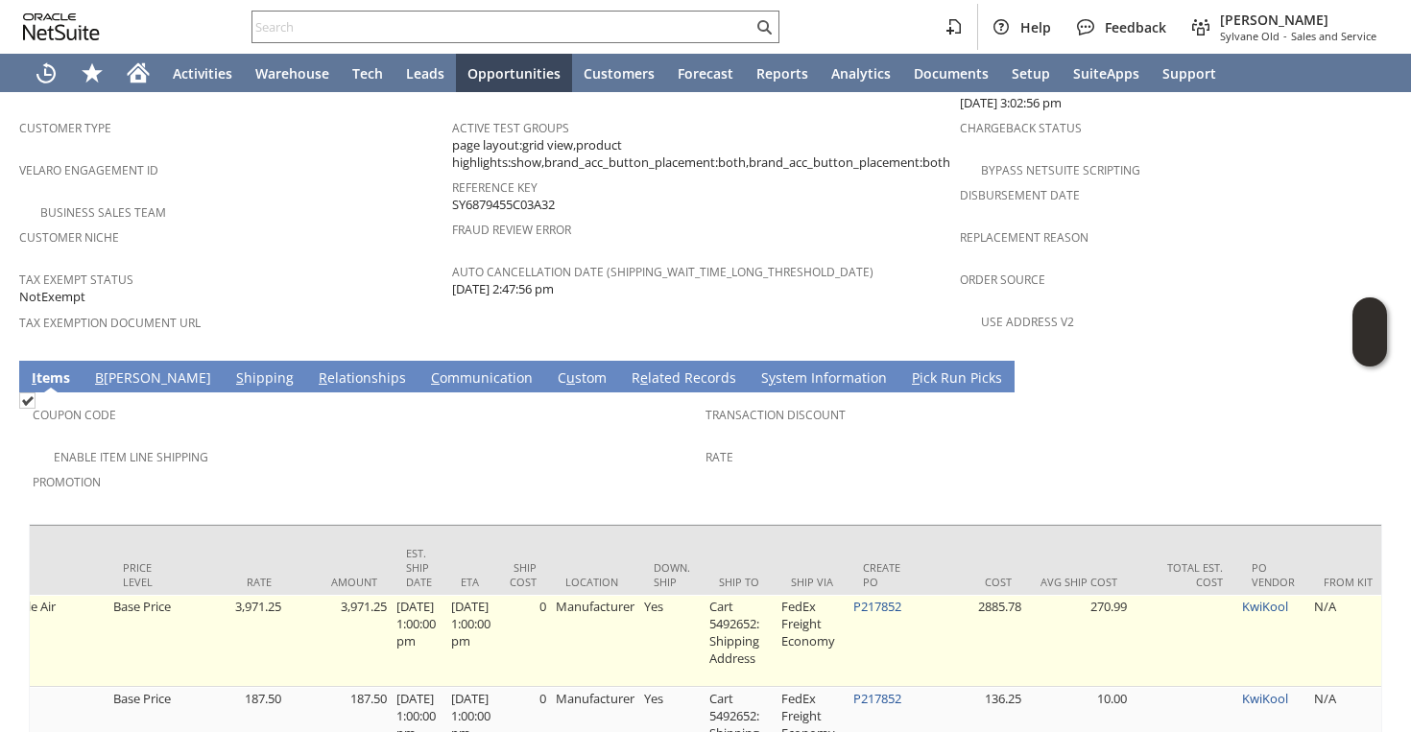
scroll to position [0, 0]
click at [889, 598] on link "P217852" at bounding box center [873, 606] width 48 height 17
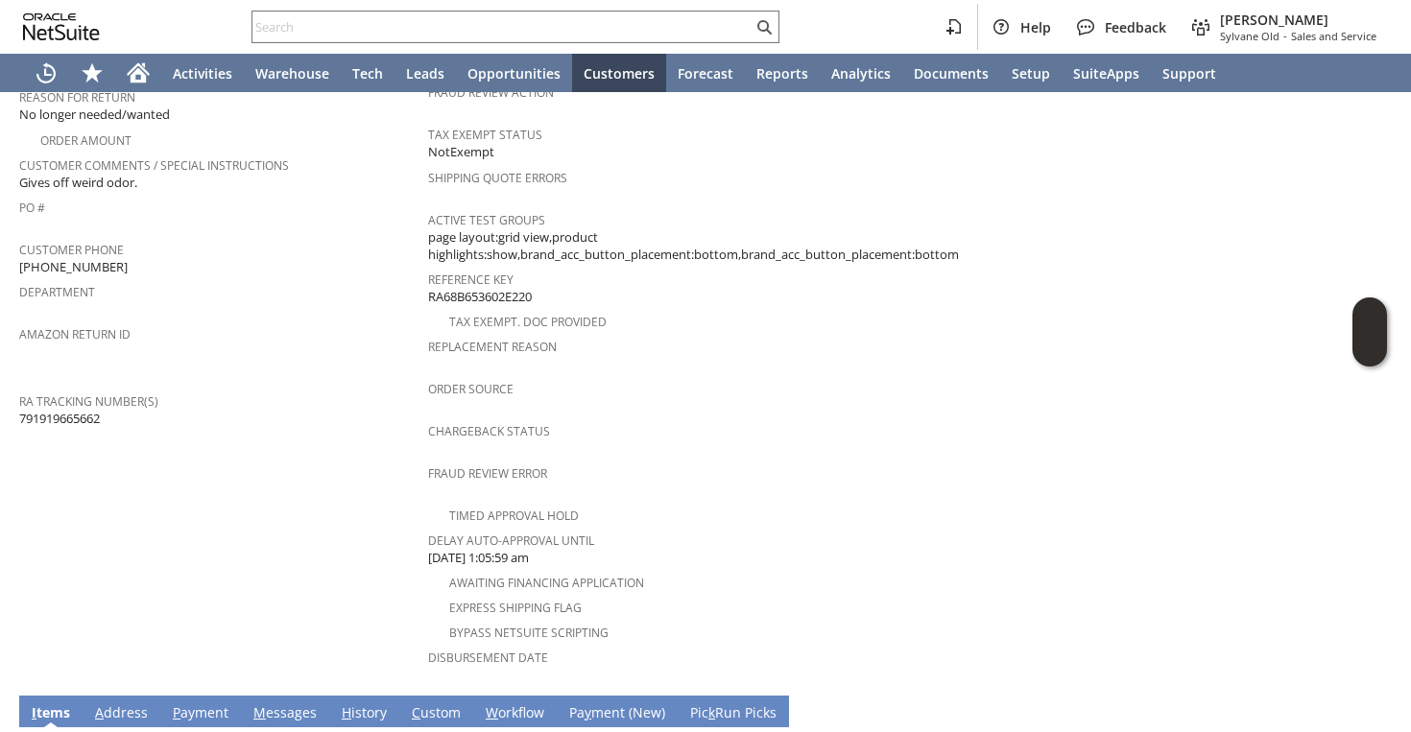
scroll to position [513, 0]
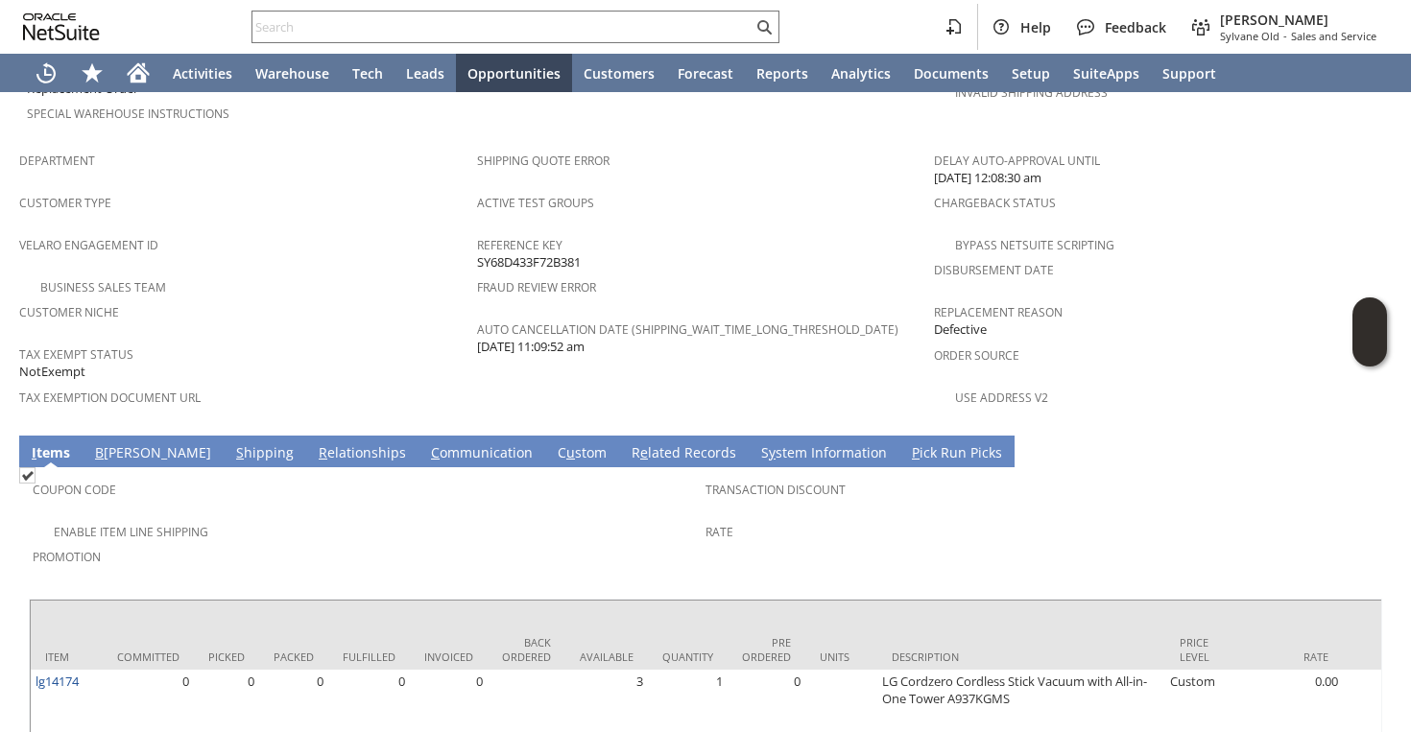
scroll to position [1301, 0]
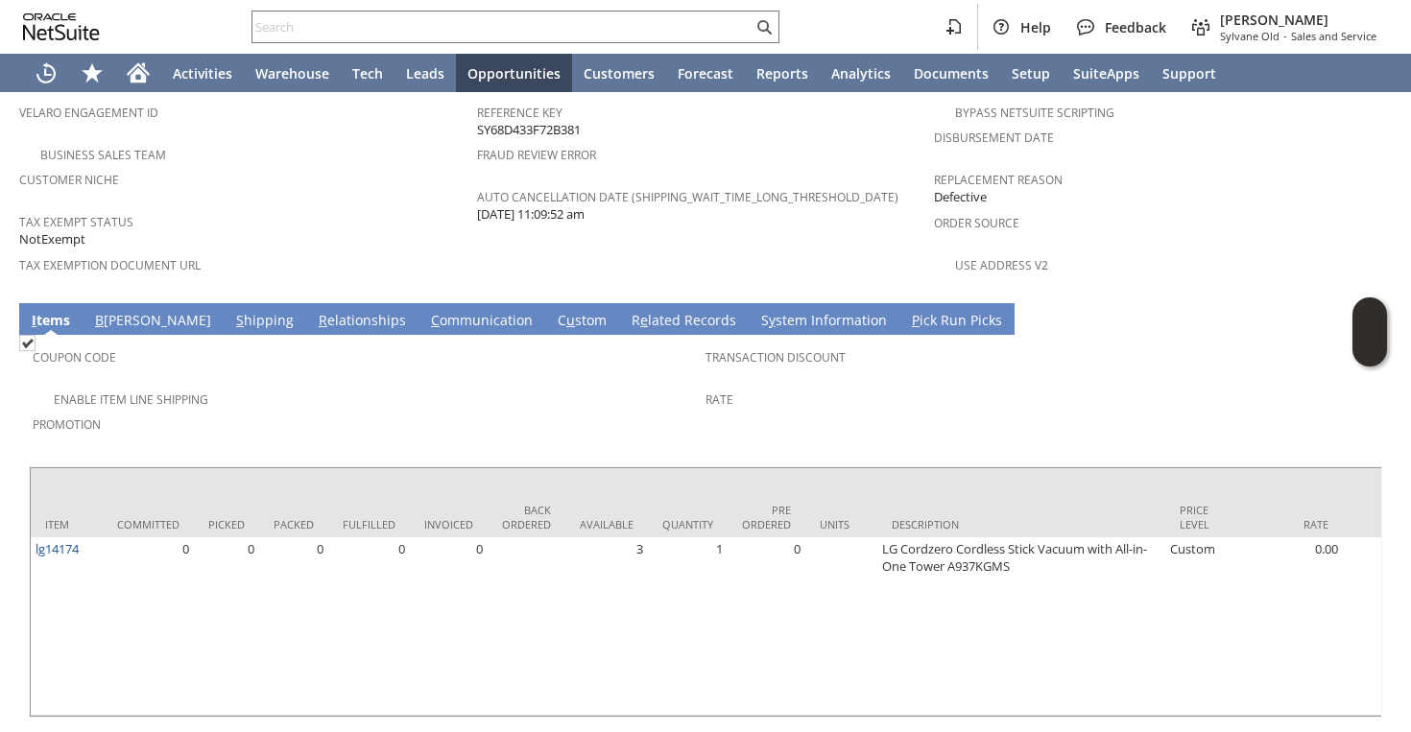
click at [426, 311] on link "C ommunication" at bounding box center [481, 321] width 111 height 21
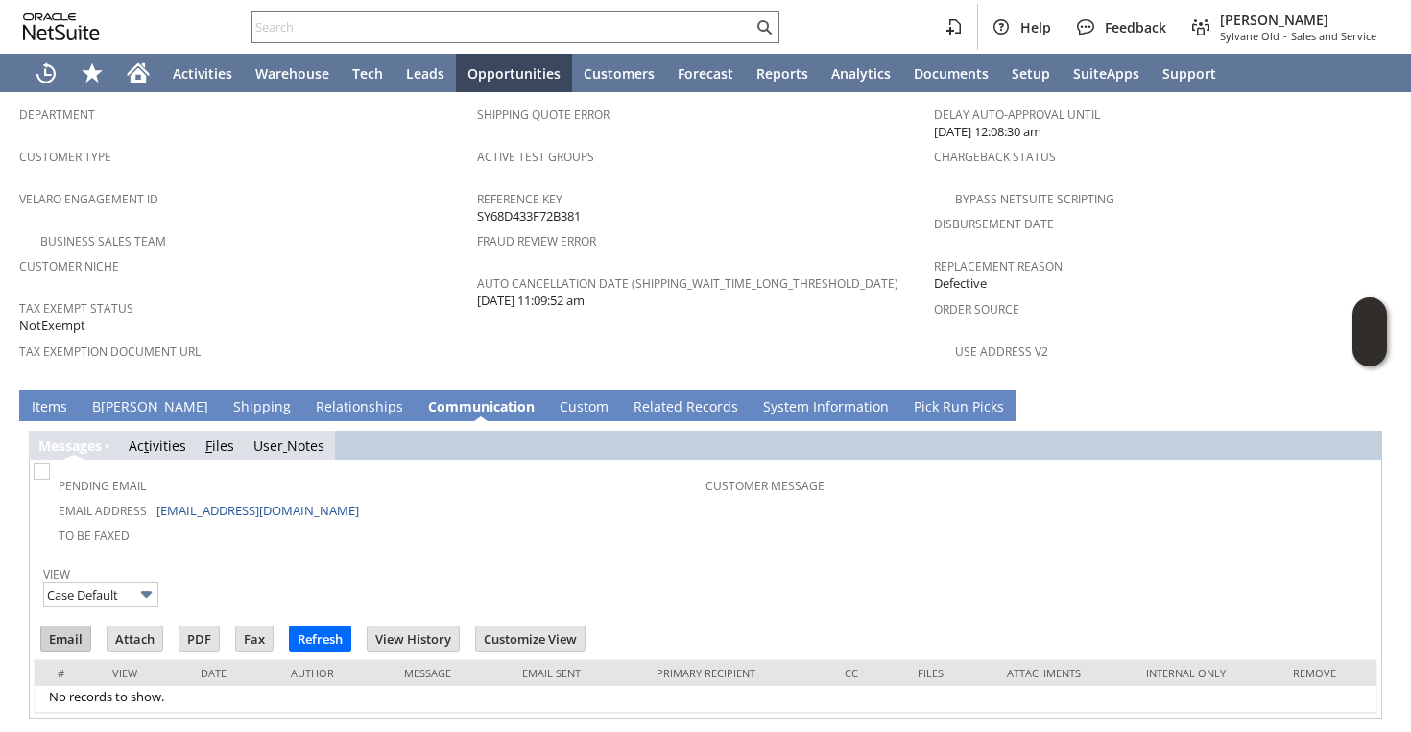
scroll to position [0, 0]
click at [67, 627] on input "Email" at bounding box center [65, 639] width 49 height 25
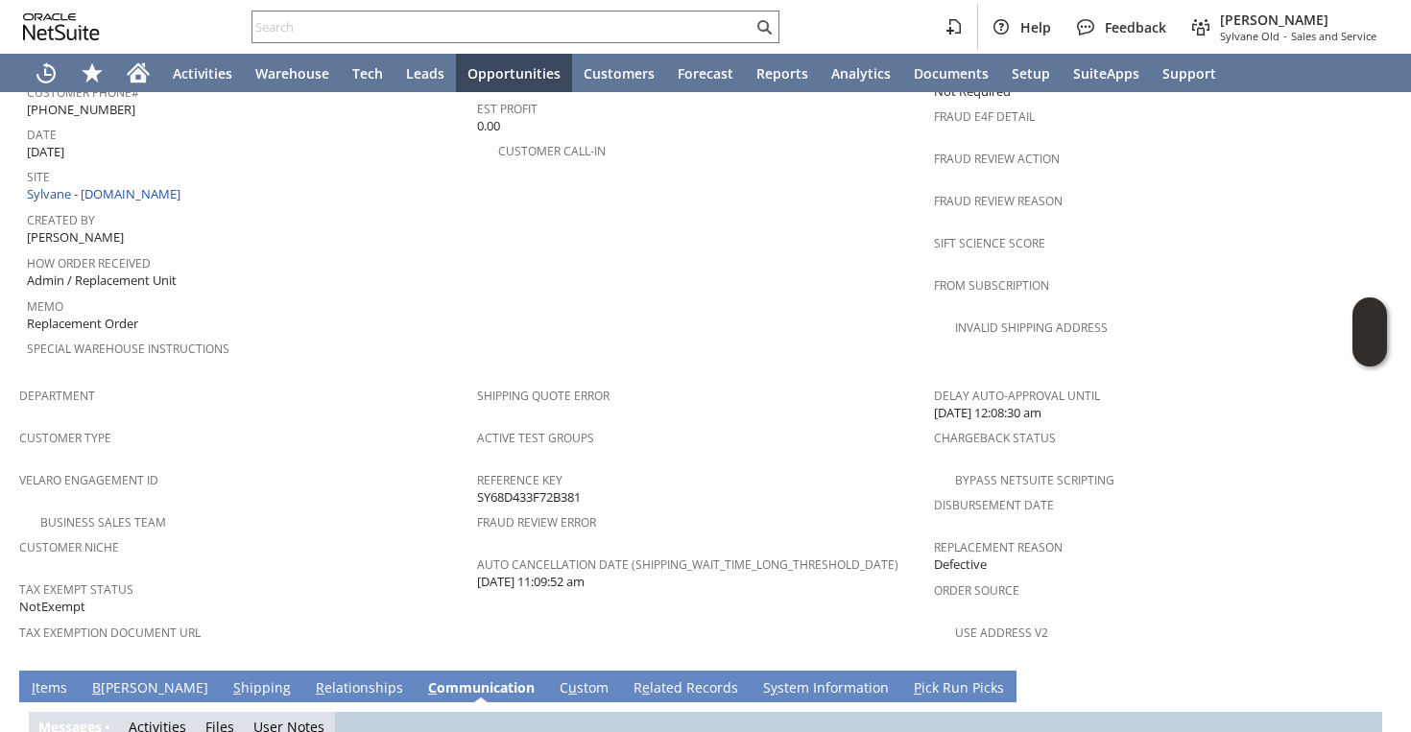
scroll to position [1205, 0]
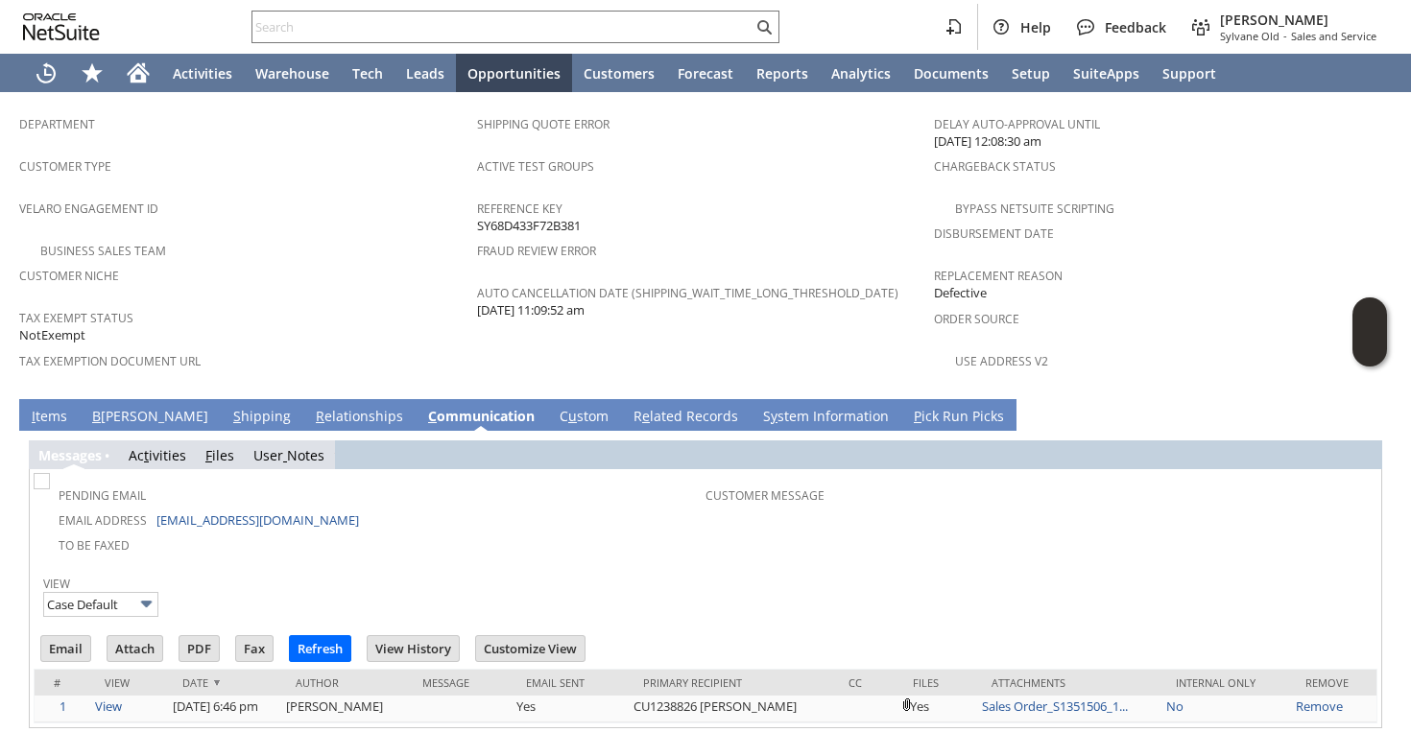
click at [47, 407] on link "I tems" at bounding box center [49, 417] width 45 height 21
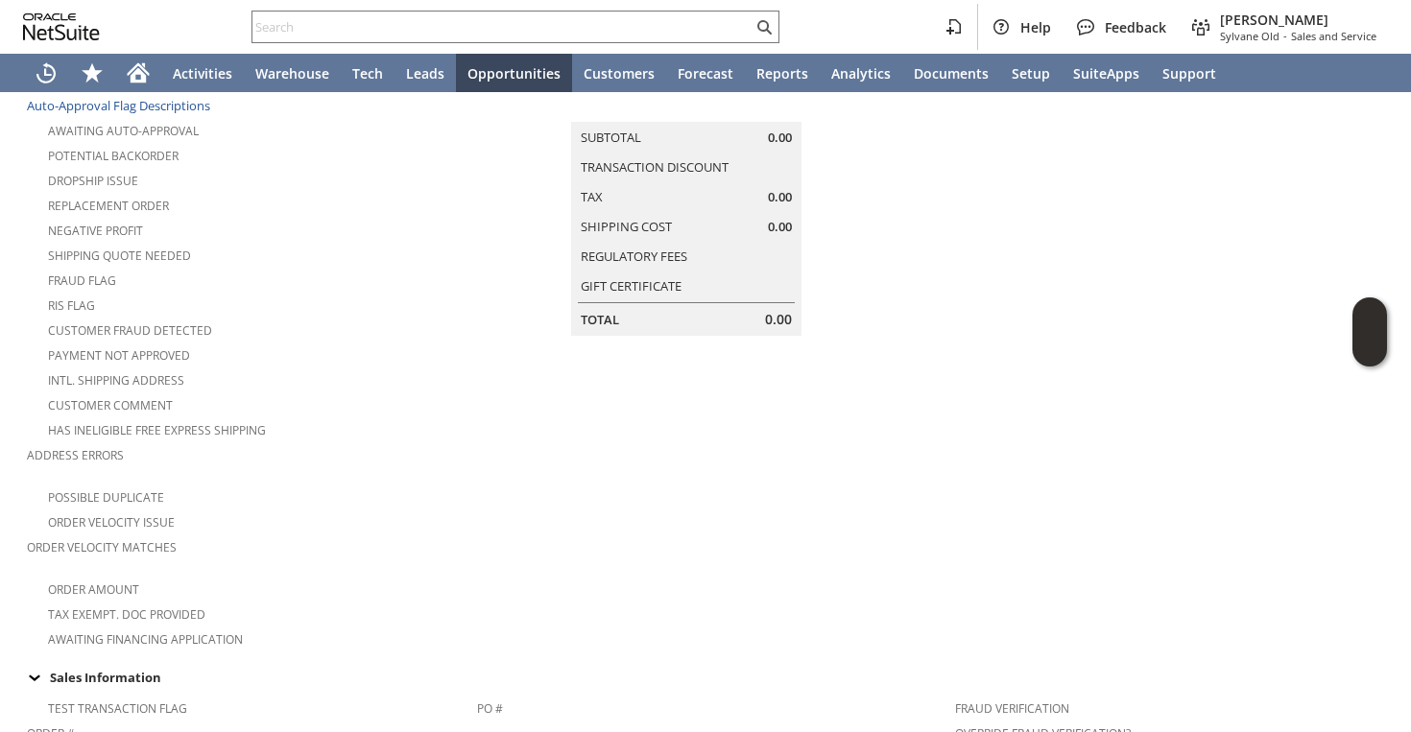
scroll to position [0, 0]
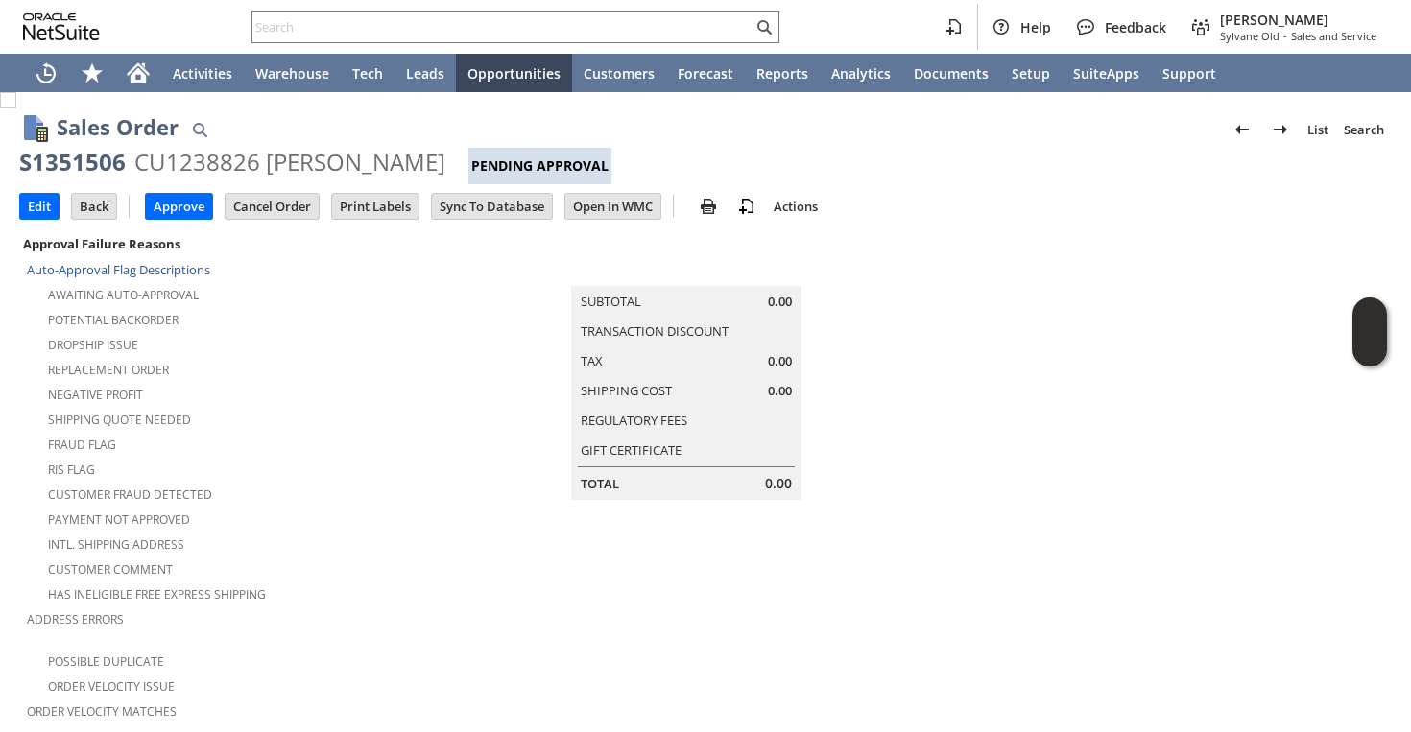
click at [74, 169] on div "S1351506" at bounding box center [72, 162] width 107 height 31
copy div "S1351506"
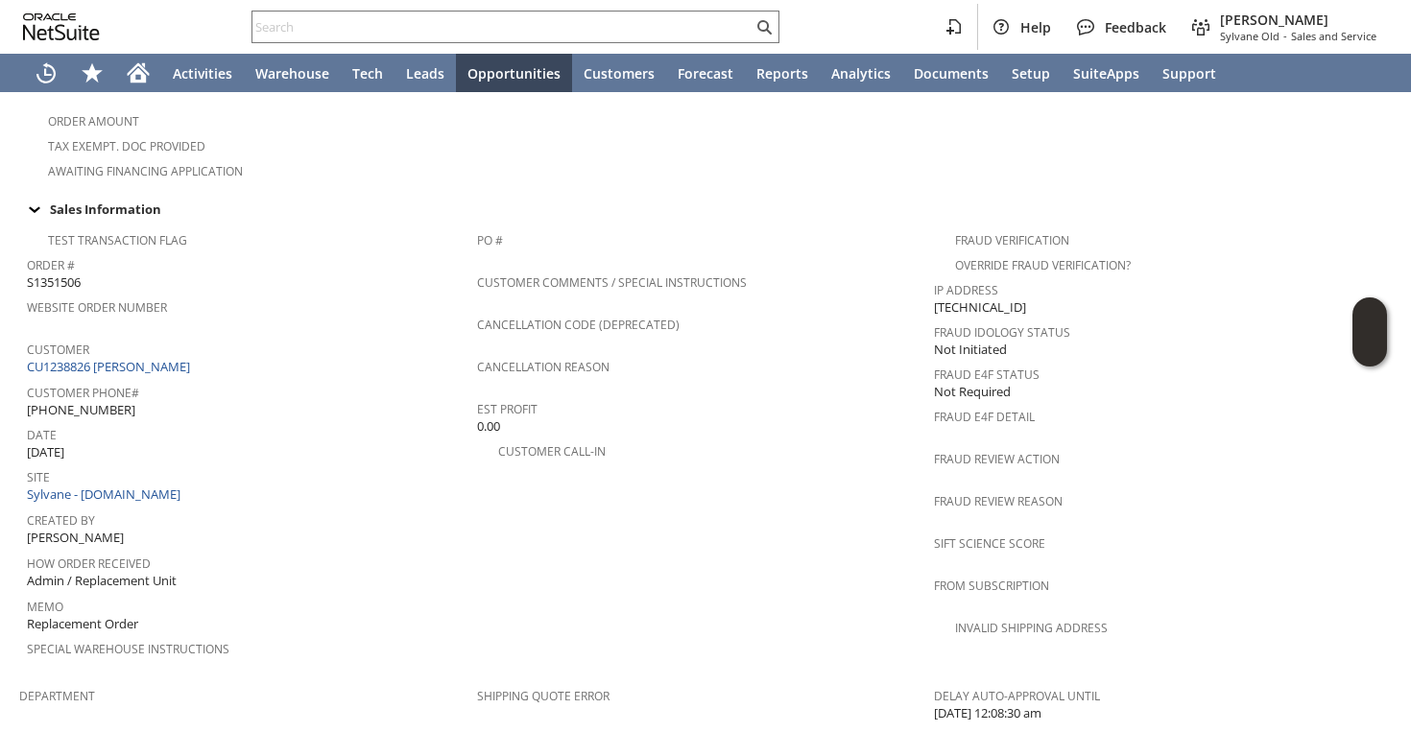
scroll to position [580, 0]
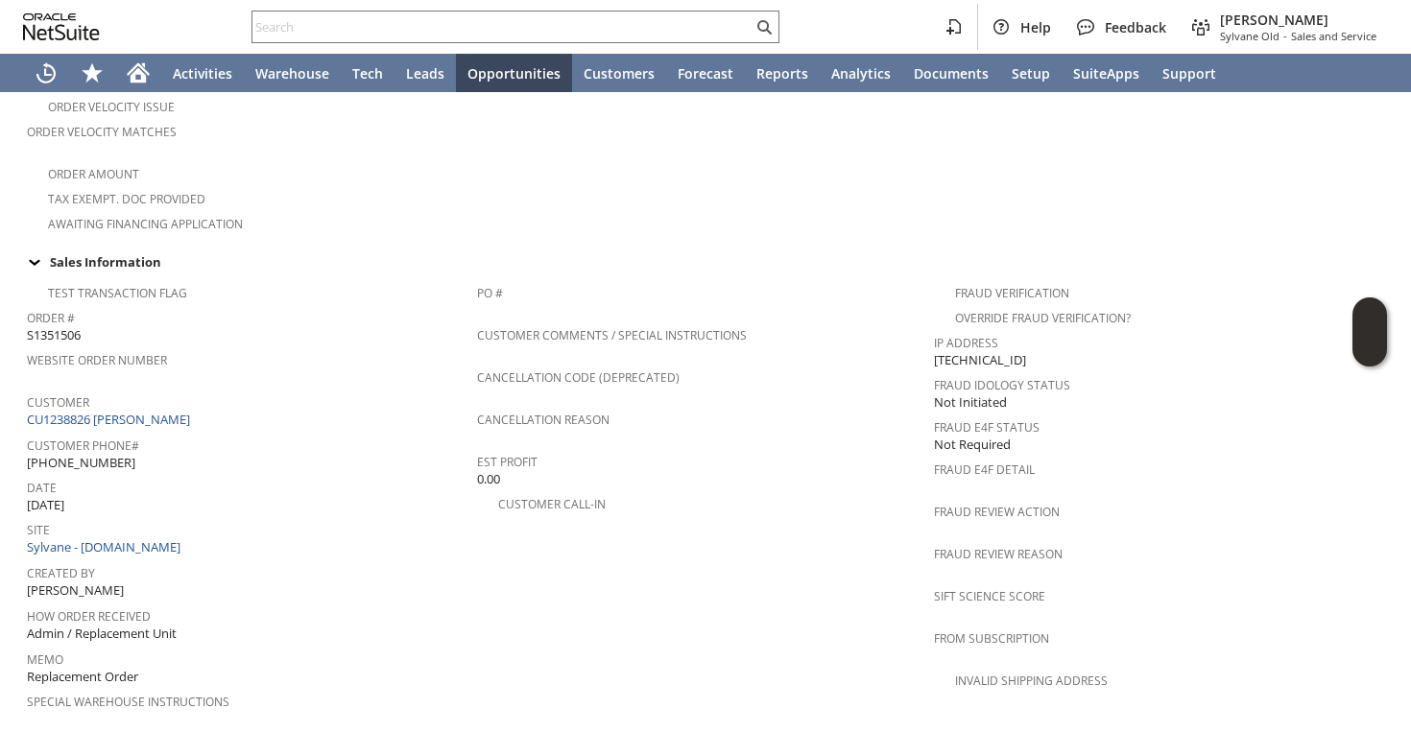
drag, startPoint x: 22, startPoint y: 432, endPoint x: 126, endPoint y: 432, distance: 103.7
click at [126, 432] on td "Test Transaction Flag Order # S1351506 Website Order Number Customer CU1238826 …" at bounding box center [248, 503] width 458 height 456
